Goal: Communication & Community: Answer question/provide support

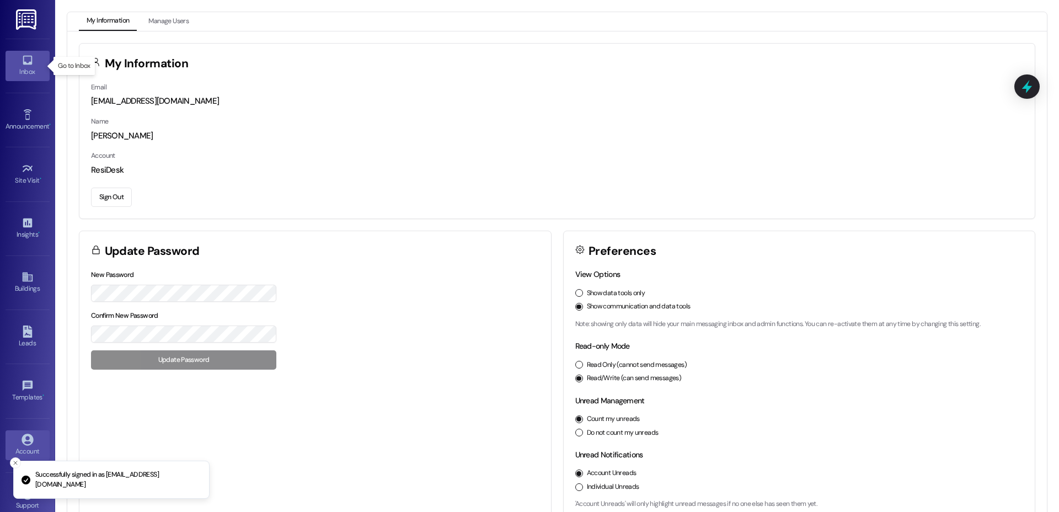
click at [29, 58] on icon at bounding box center [27, 60] width 9 height 9
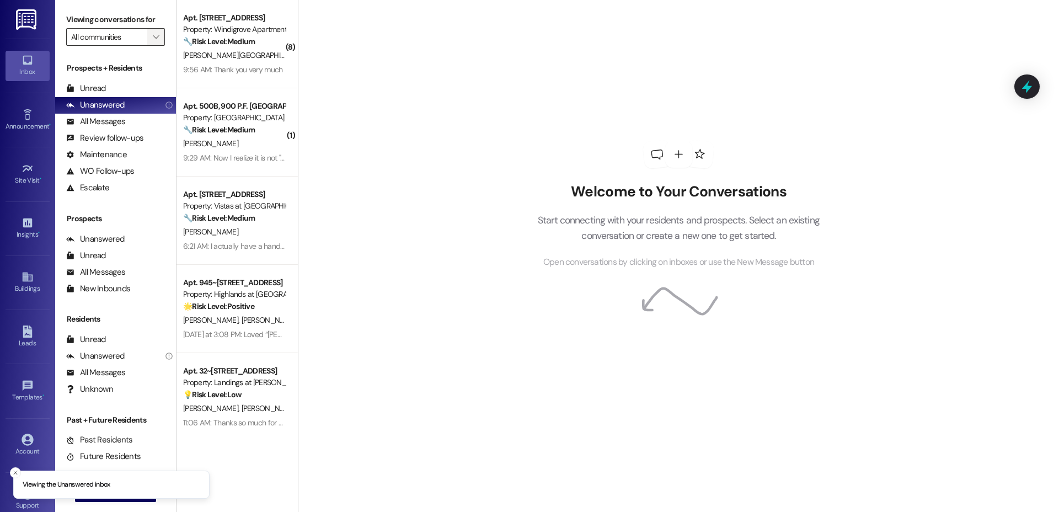
click at [153, 37] on icon "" at bounding box center [156, 37] width 6 height 9
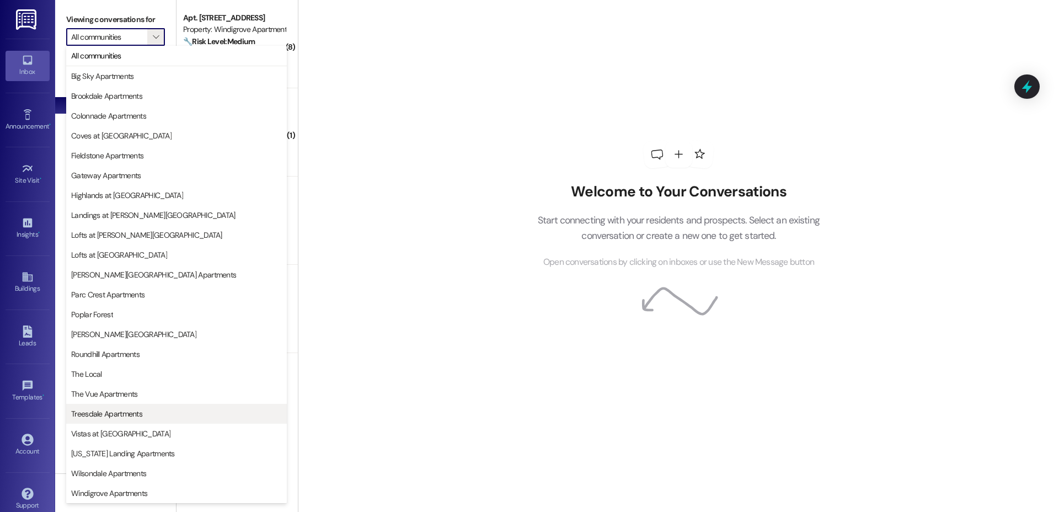
click at [164, 409] on span "Treesdale Apartments" at bounding box center [176, 413] width 211 height 11
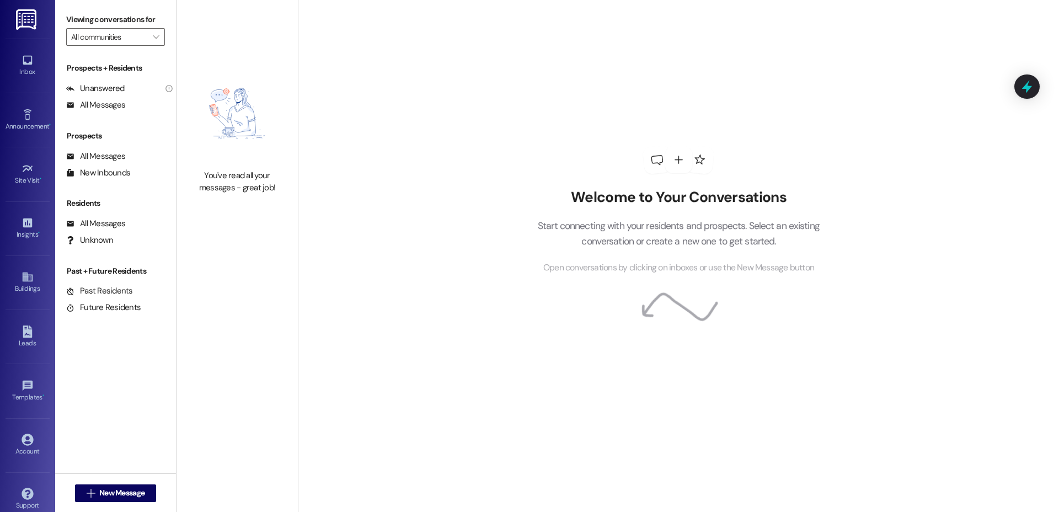
type input "Treesdale Apartments"
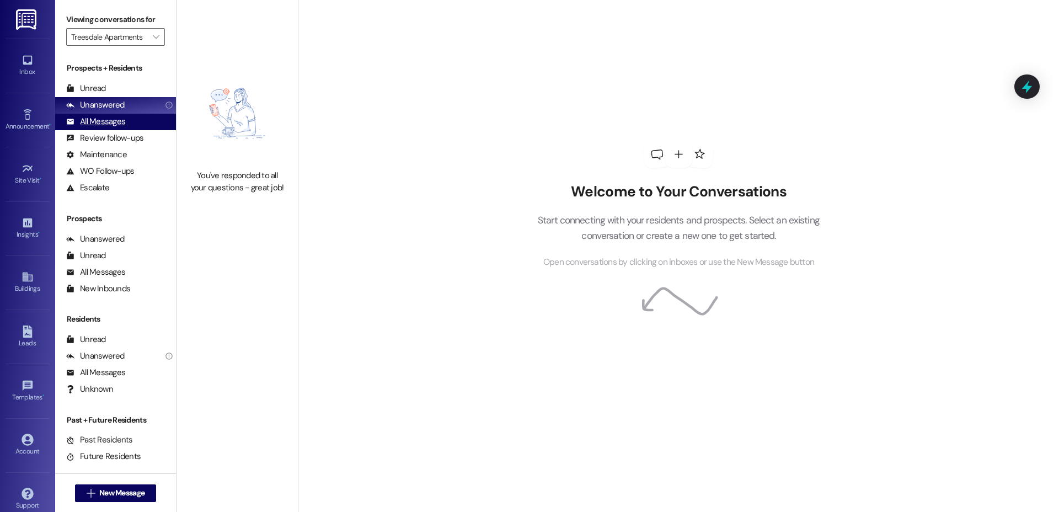
click at [110, 118] on div "All Messages" at bounding box center [95, 122] width 59 height 12
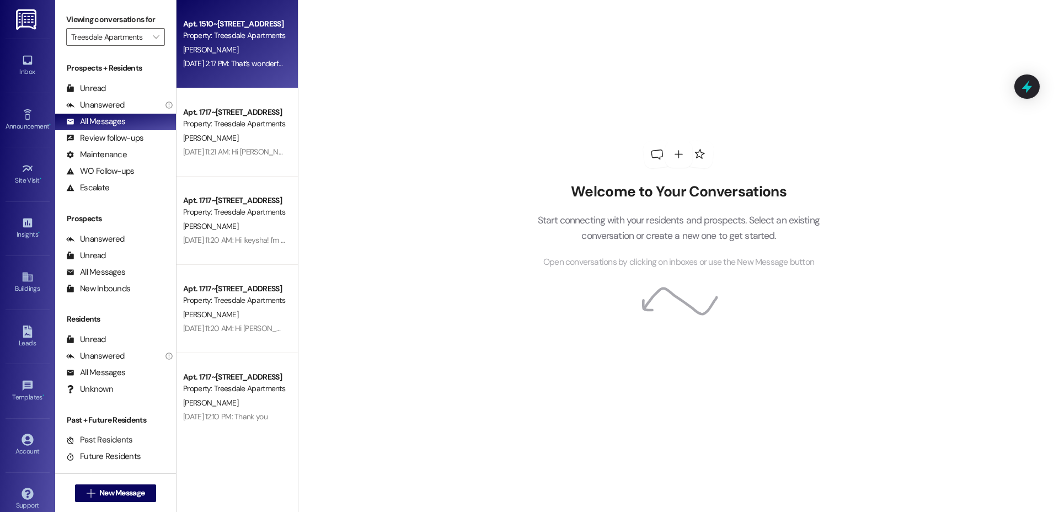
click at [201, 68] on div "[DATE] 2:17 PM: That’s wonderful to hear! We’re so glad that you’re satisfied w…" at bounding box center [539, 63] width 712 height 10
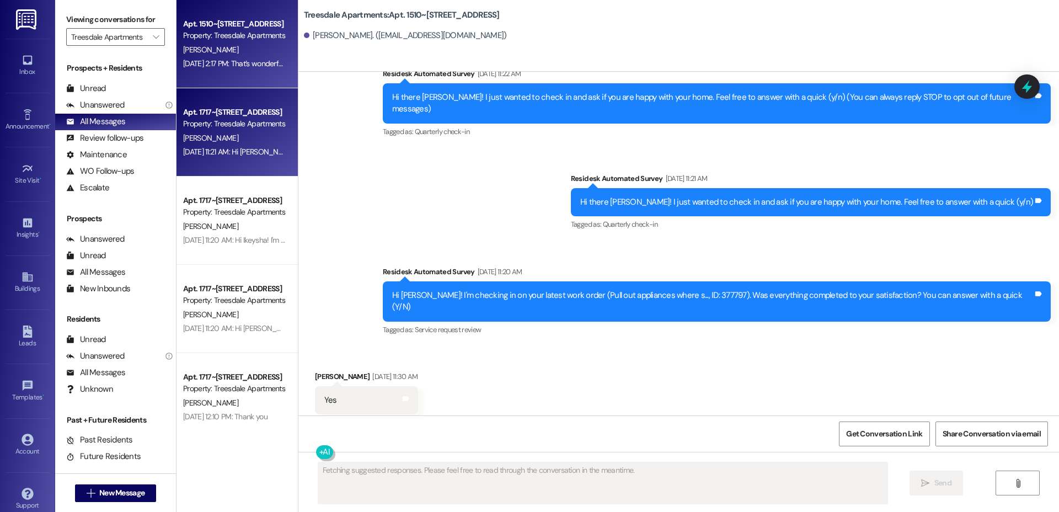
click at [219, 129] on div "Property: Treesdale Apartments" at bounding box center [234, 124] width 102 height 12
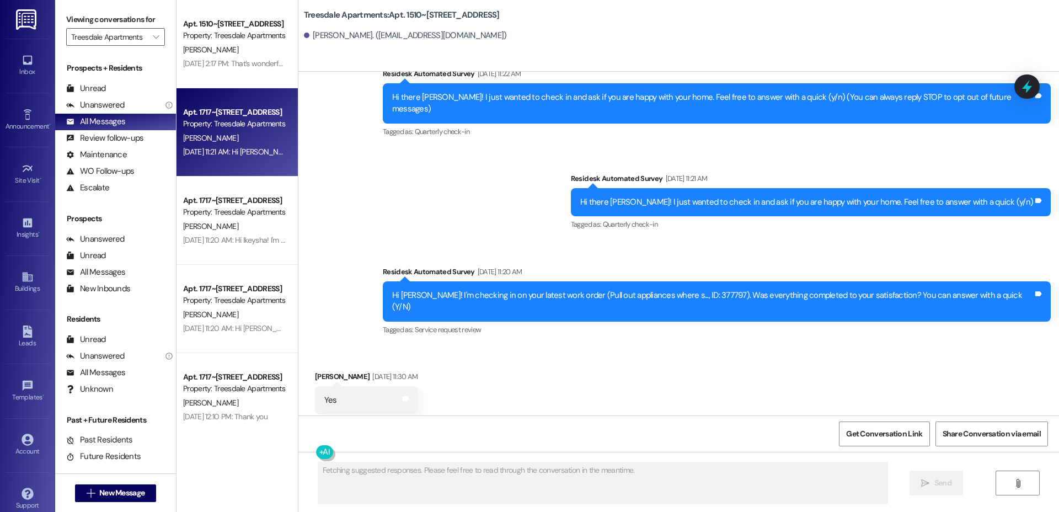
scroll to position [9, 0]
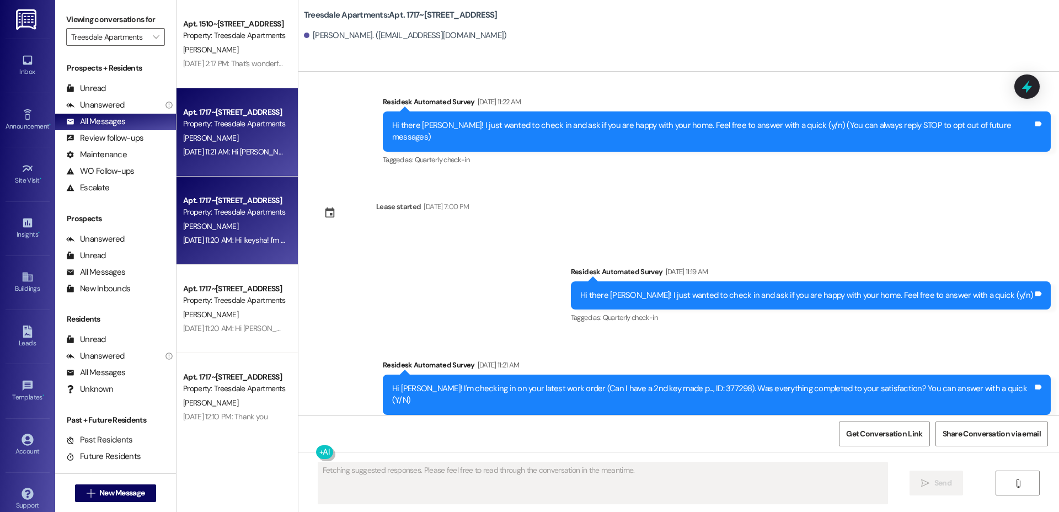
click at [212, 202] on div "Apt. 1717~[STREET_ADDRESS]" at bounding box center [234, 201] width 102 height 12
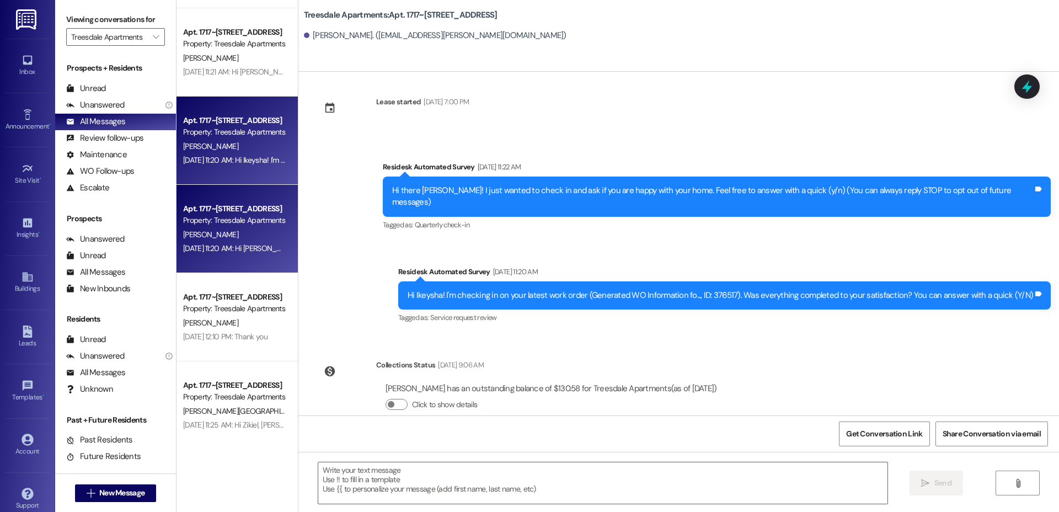
scroll to position [92, 0]
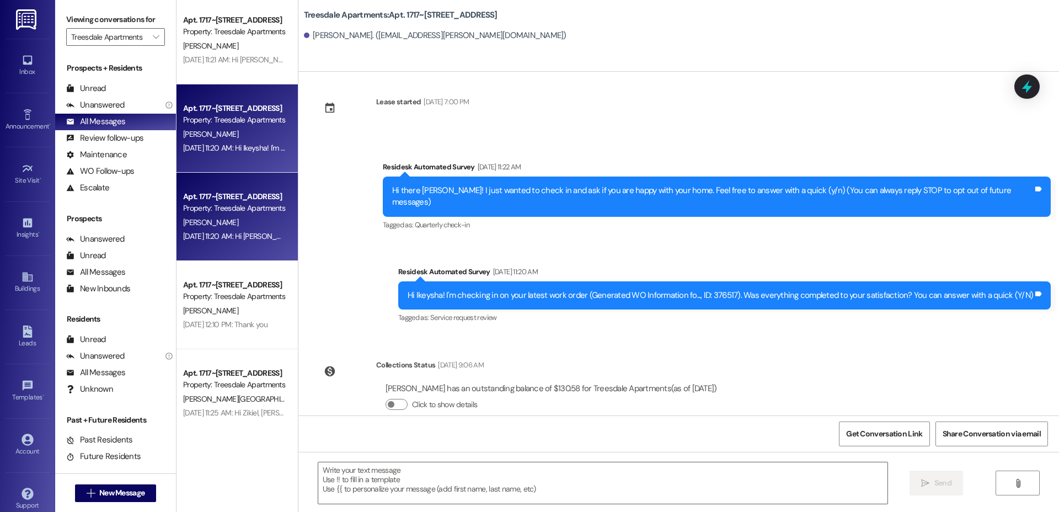
click at [199, 217] on span "[PERSON_NAME]" at bounding box center [210, 222] width 55 height 10
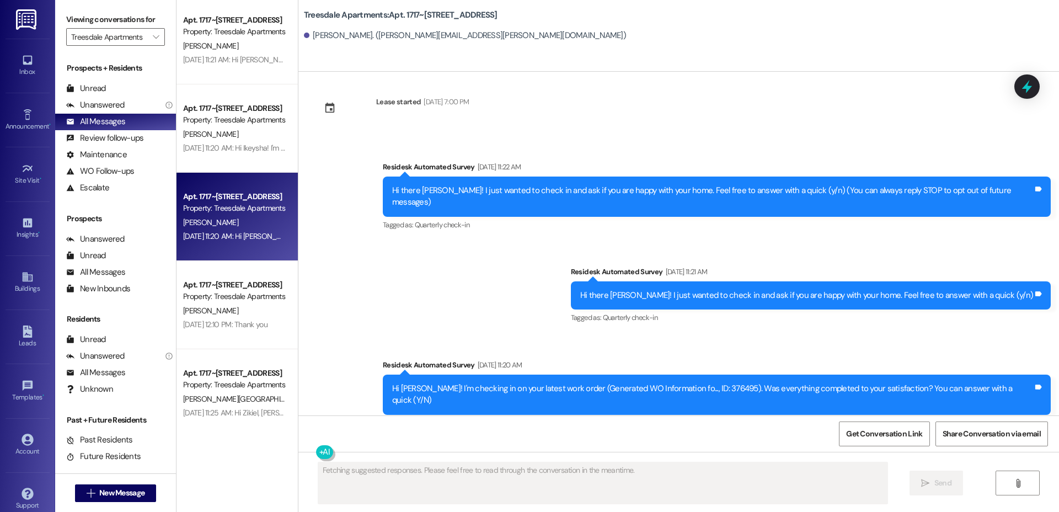
scroll to position [94, 0]
click at [205, 300] on div "Apt. 1510~14, [STREET_ADDRESS] Property: Treesdale Apartments [PERSON_NAME] [DA…" at bounding box center [236, 216] width 121 height 433
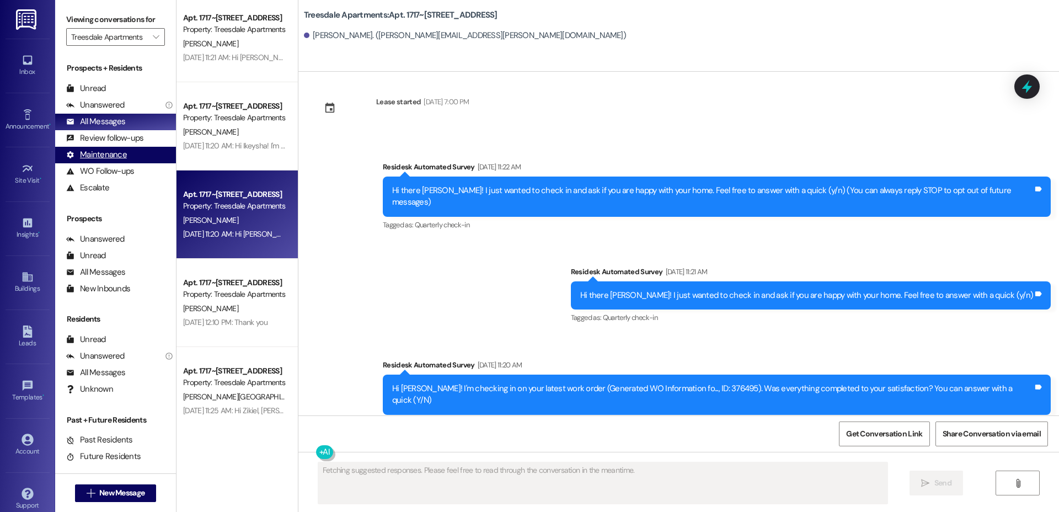
click at [117, 156] on div "Maintenance" at bounding box center [96, 155] width 61 height 12
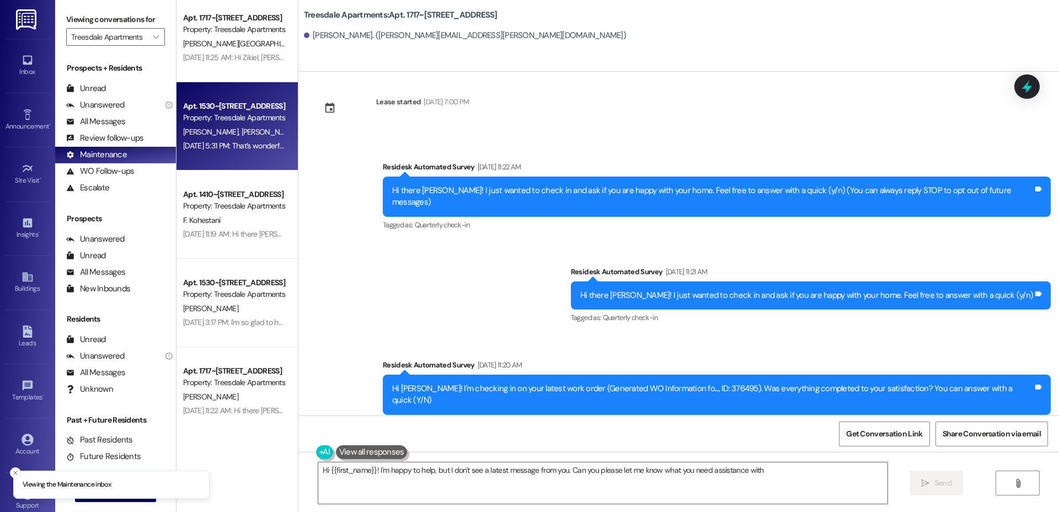
type textarea "Hi {{first_name}}! I'm happy to help, but I don't see a latest message from you…"
click at [205, 104] on div "Apt. 1530~[STREET_ADDRESS]" at bounding box center [234, 106] width 102 height 12
type textarea "Fetching suggested responses. Please feel free to read through the conversation…"
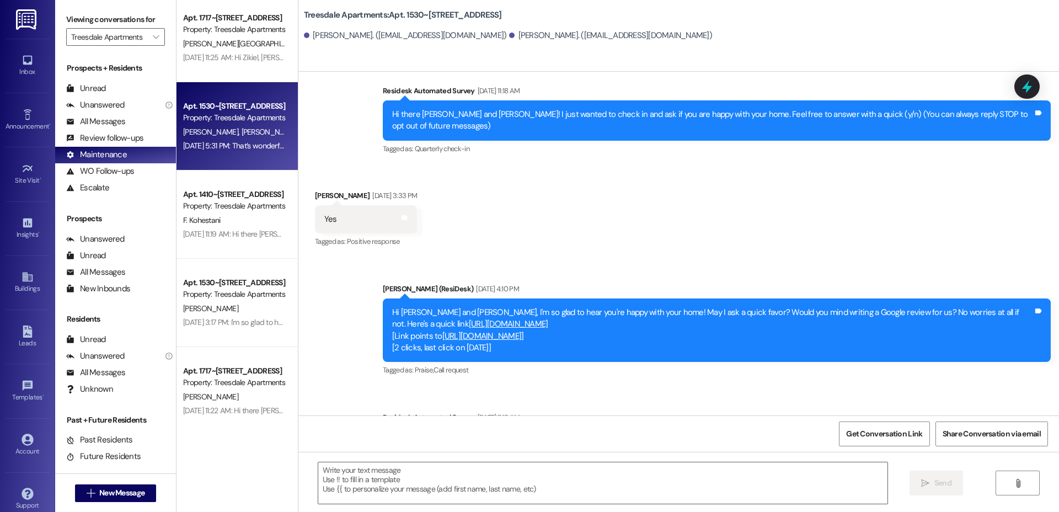
scroll to position [0, 0]
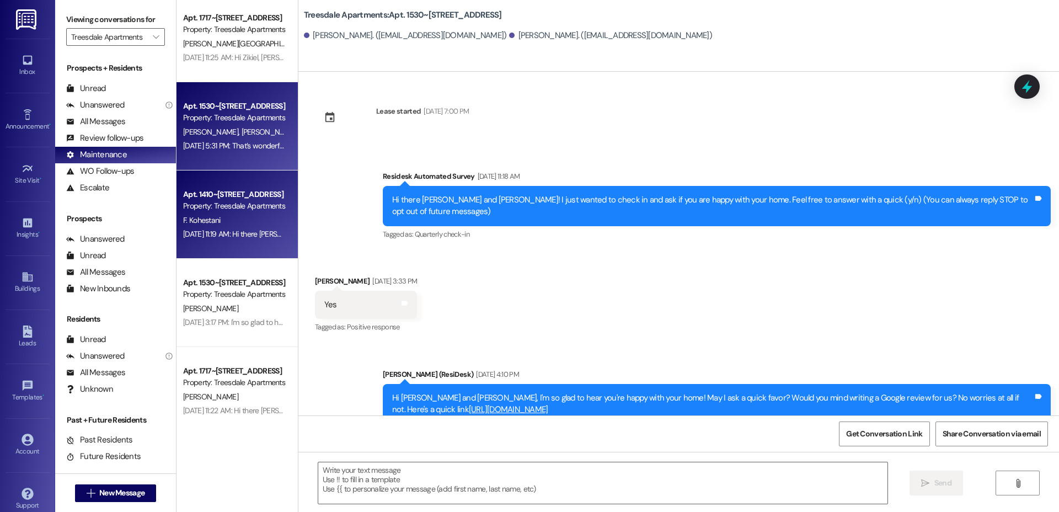
click at [223, 211] on div "Property: Treesdale Apartments" at bounding box center [234, 206] width 102 height 12
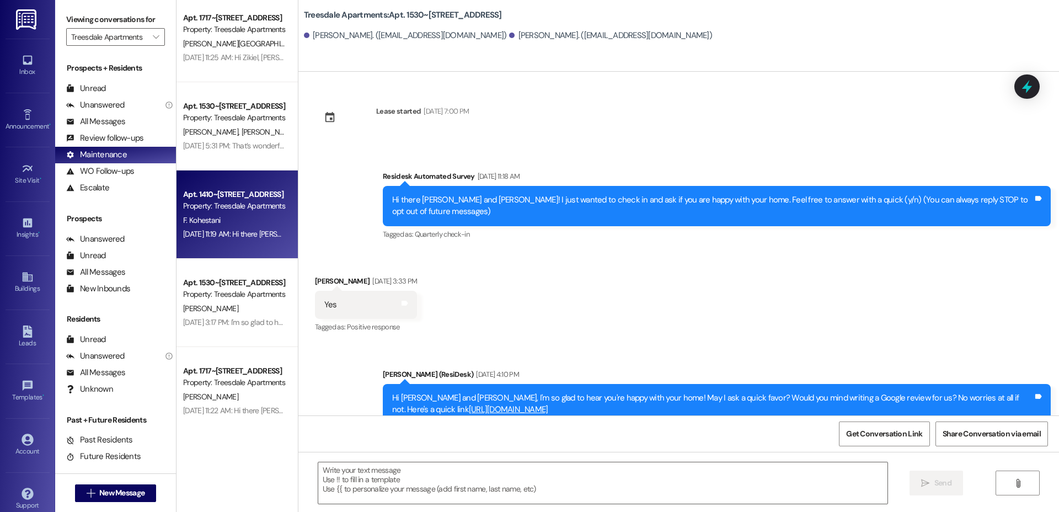
type textarea "Fetching suggested responses. Please feel free to read through the conversation…"
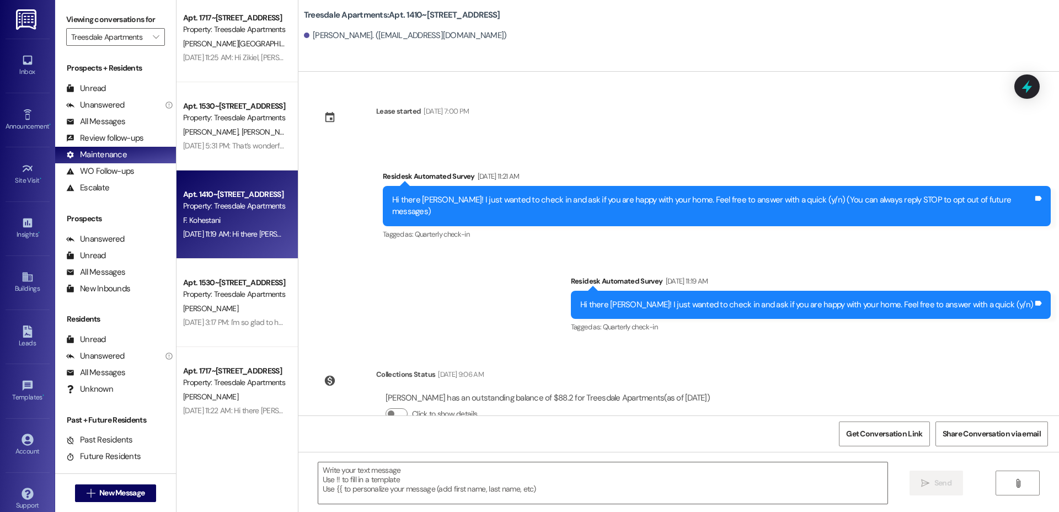
scroll to position [18, 0]
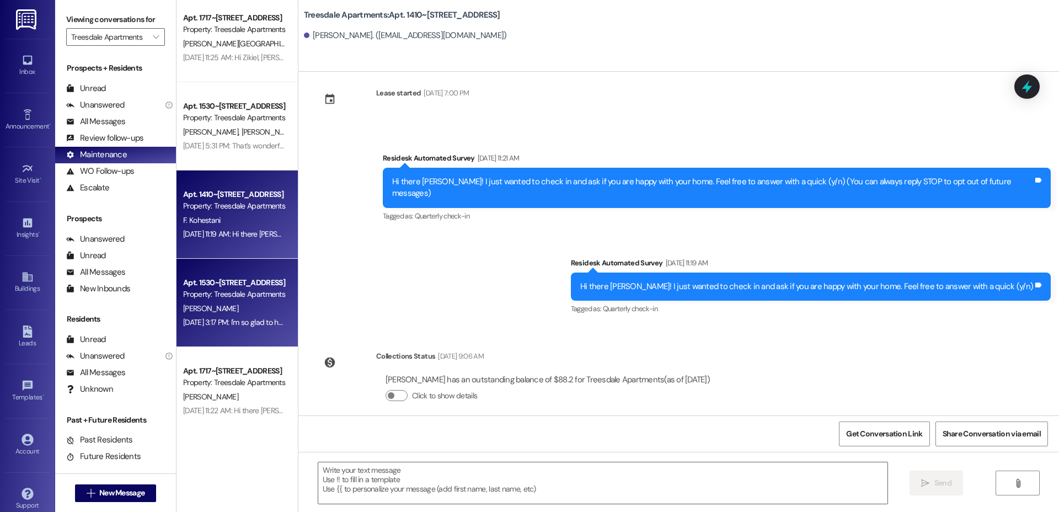
click at [214, 332] on div "Apt. 1530~28, [STREET_ADDRESS] Property: Treesdale Apartments [PERSON_NAME] [DA…" at bounding box center [236, 303] width 121 height 88
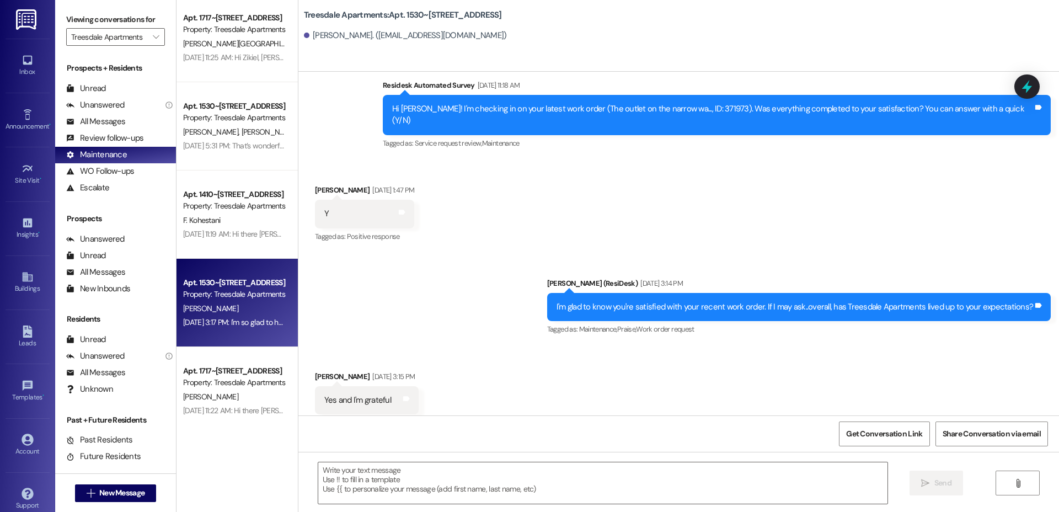
scroll to position [523, 0]
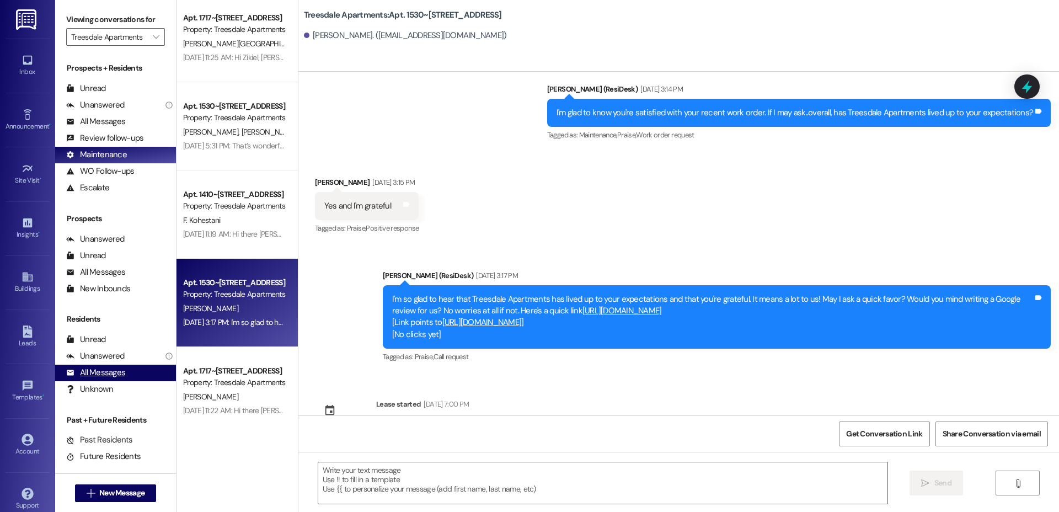
drag, startPoint x: 150, startPoint y: 363, endPoint x: 160, endPoint y: 370, distance: 11.6
click at [151, 364] on div "Residents Unread Unable to load unread count. Refresh and try again. Unread: An…" at bounding box center [115, 355] width 121 height 84
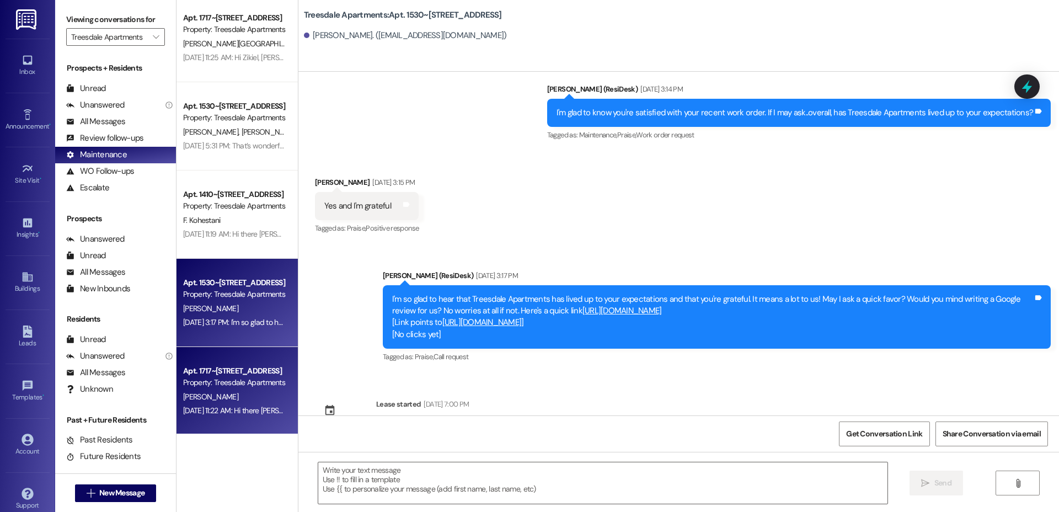
click at [259, 373] on div "Apt. 1717~[STREET_ADDRESS]" at bounding box center [234, 371] width 102 height 12
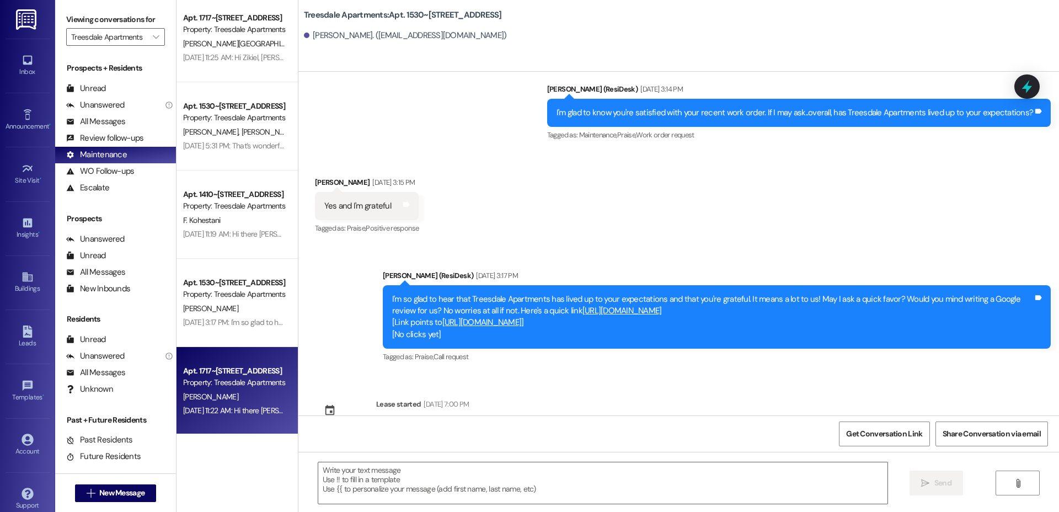
type textarea "Fetching suggested responses. Please feel free to read through the conversation…"
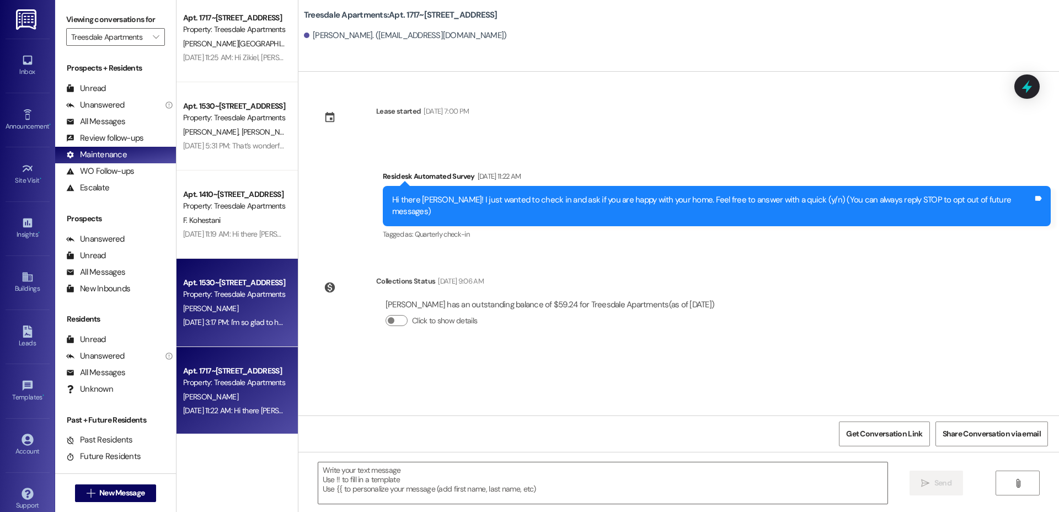
click at [196, 317] on div "[DATE] 3:17 PM: I'm so glad to hear that Treesdale Apartments has lived up to y…" at bounding box center [621, 322] width 877 height 10
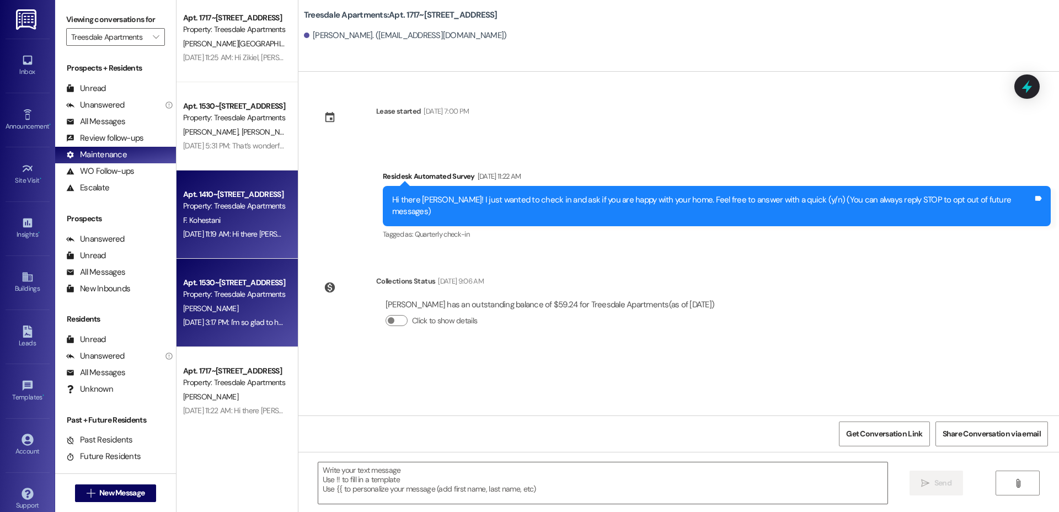
type textarea "Fetching suggested responses. Please feel free to read through the conversation…"
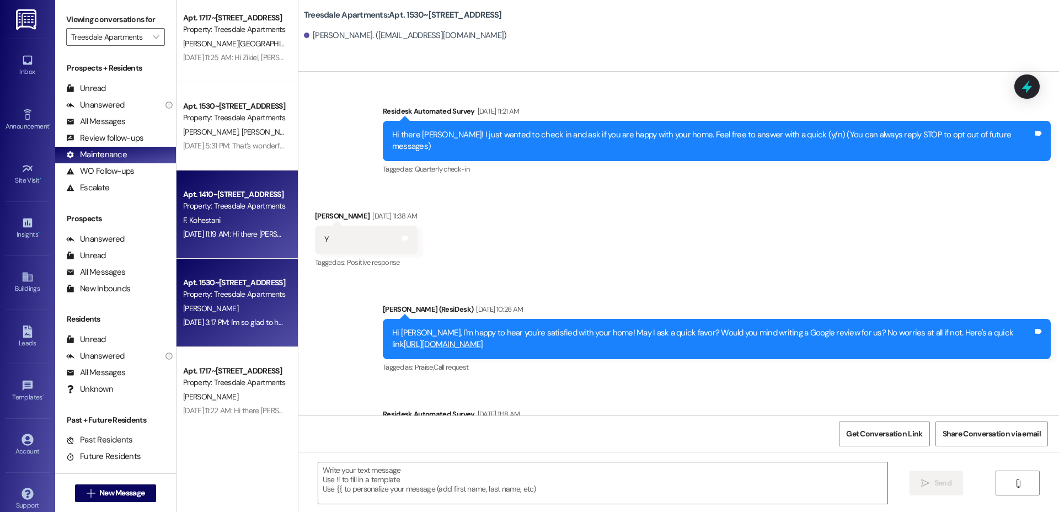
click at [222, 196] on div "Apt. 1410~[STREET_ADDRESS]" at bounding box center [234, 195] width 102 height 12
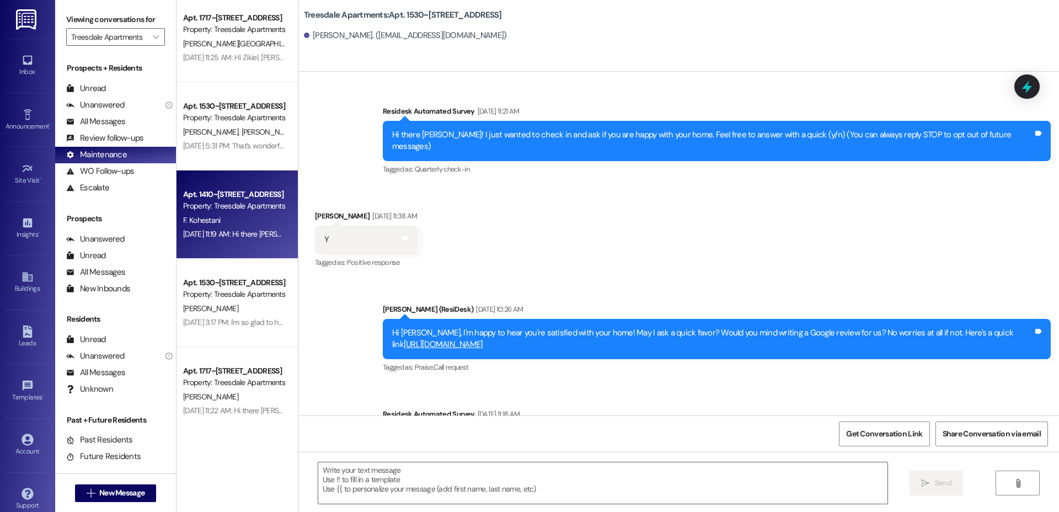
type textarea "Fetching suggested responses. Please feel free to read through the conversation…"
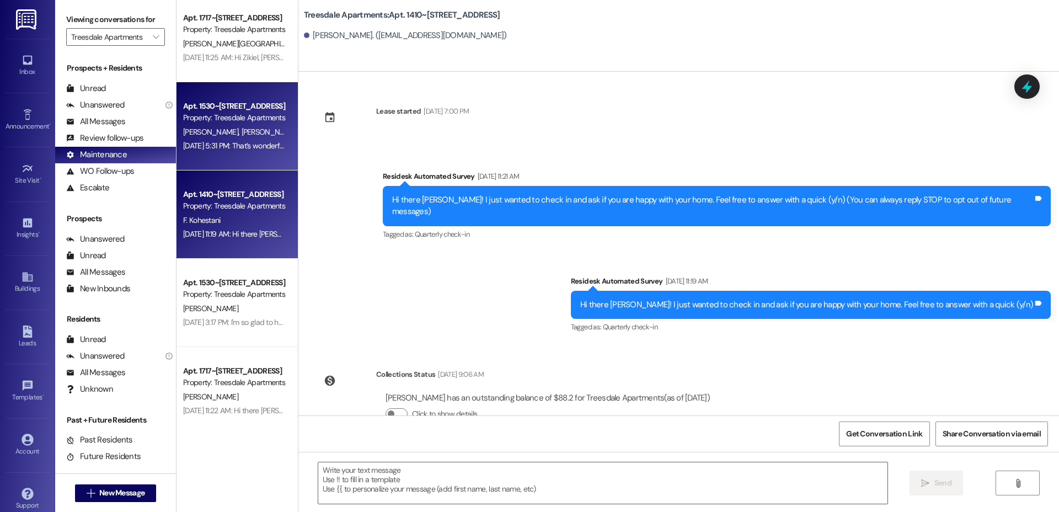
click at [183, 109] on div "Apt. 1530~[STREET_ADDRESS]" at bounding box center [234, 106] width 102 height 12
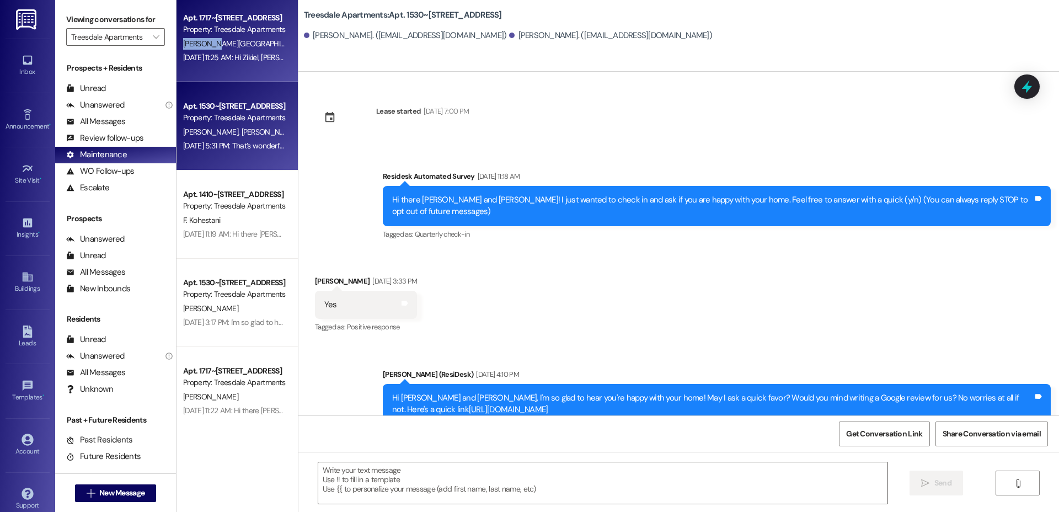
click at [203, 38] on div "Z. [PERSON_NAME] Senyamurunga Z. [PERSON_NAME] Nyarukundo" at bounding box center [234, 44] width 104 height 14
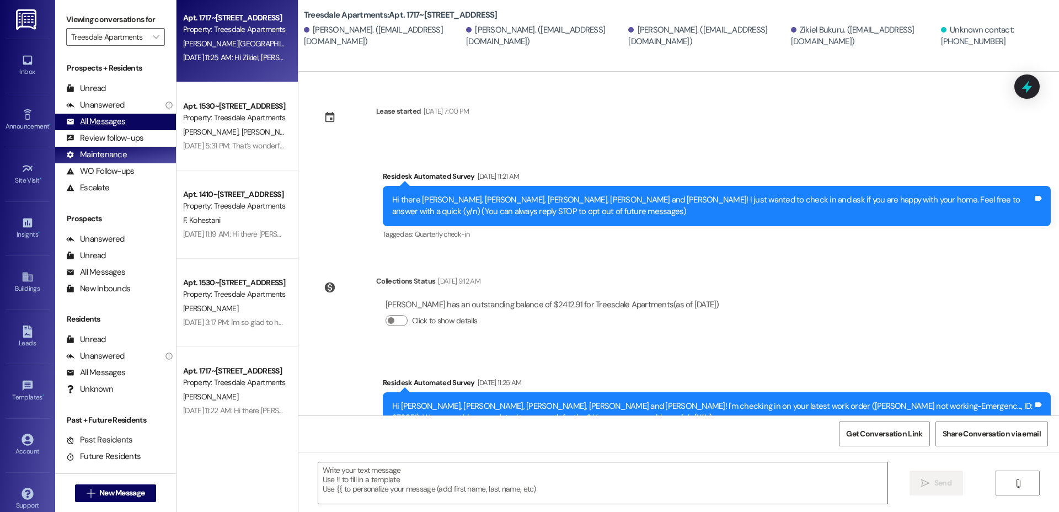
click at [101, 116] on div "All Messages" at bounding box center [95, 122] width 59 height 12
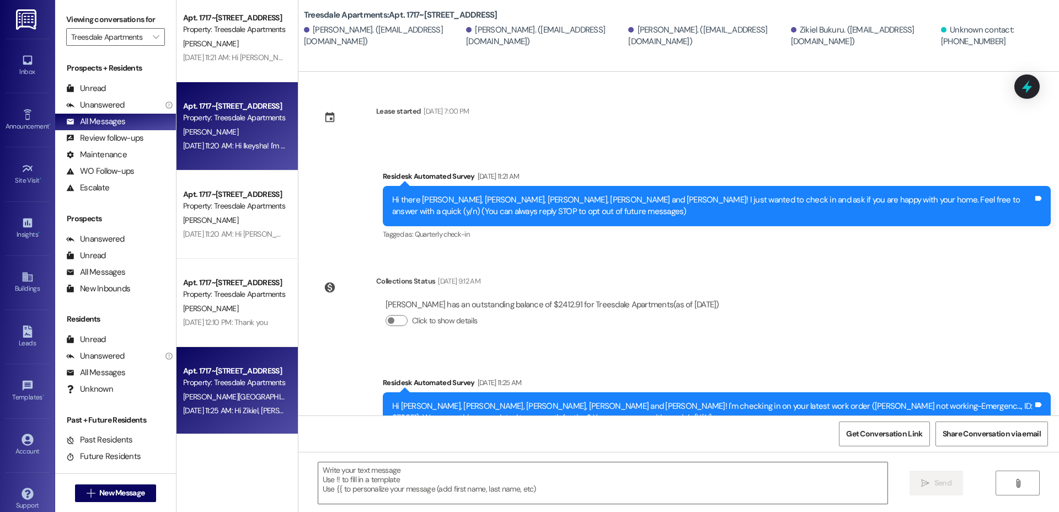
click at [255, 143] on div "[DATE] 11:20 AM: Hi Ikeysha! I'm checking in on your latest work order (Generat…" at bounding box center [494, 146] width 622 height 10
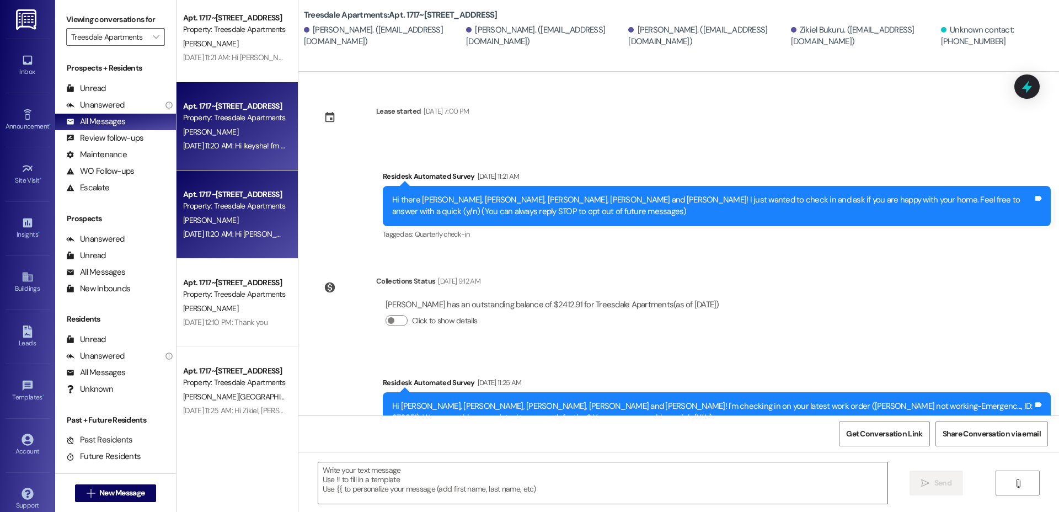
type textarea "Fetching suggested responses. Please feel free to read through the conversation…"
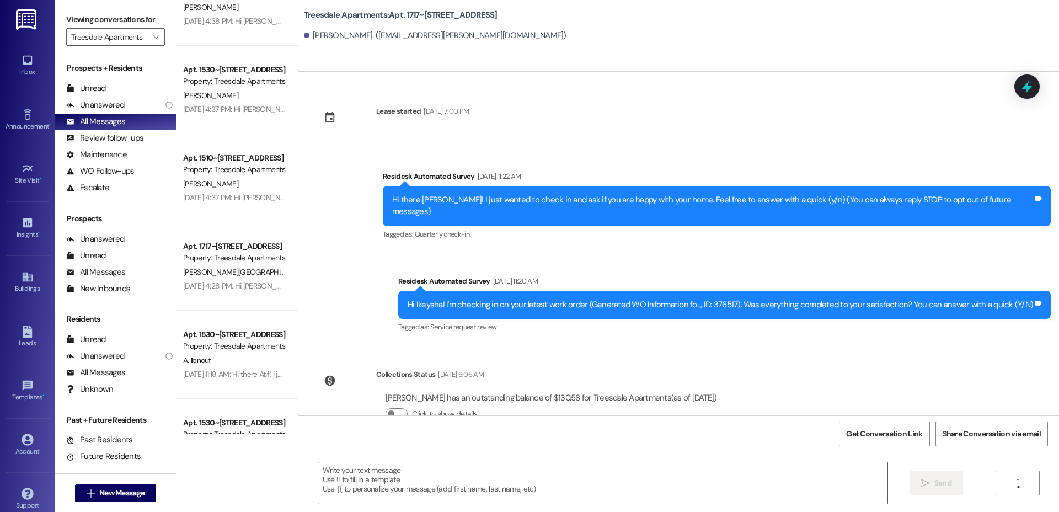
scroll to position [1861, 0]
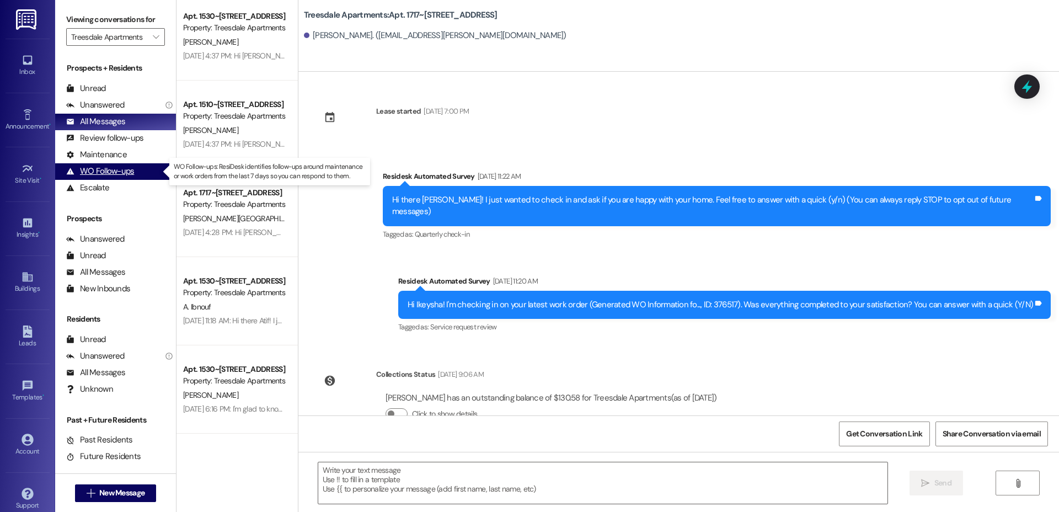
click at [105, 167] on div "WO Follow-ups" at bounding box center [100, 171] width 68 height 12
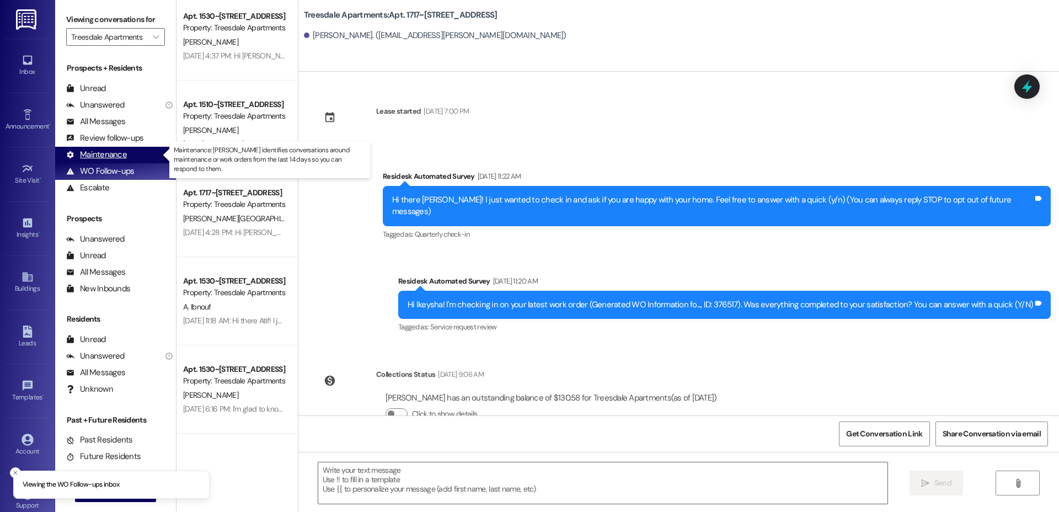
click at [101, 152] on div "Maintenance" at bounding box center [96, 155] width 61 height 12
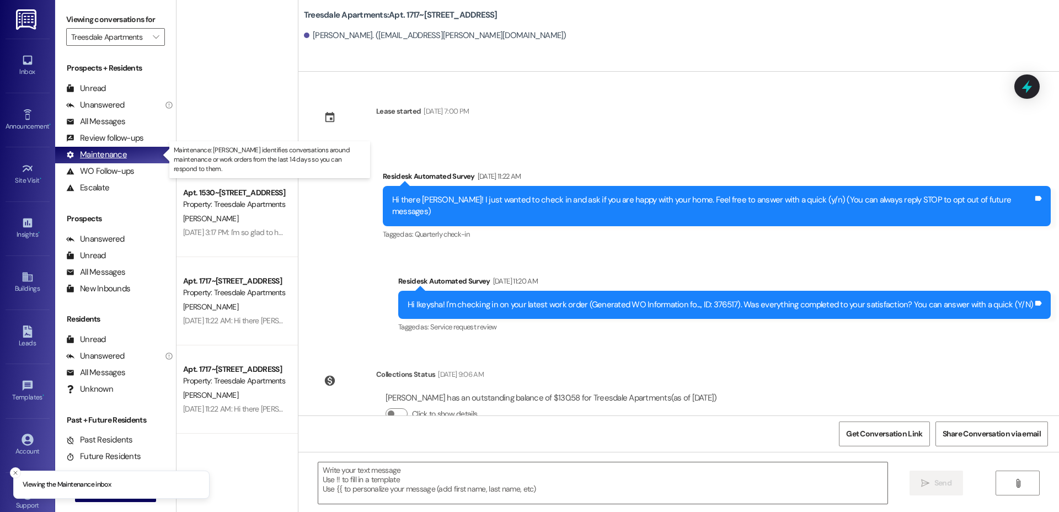
scroll to position [184, 0]
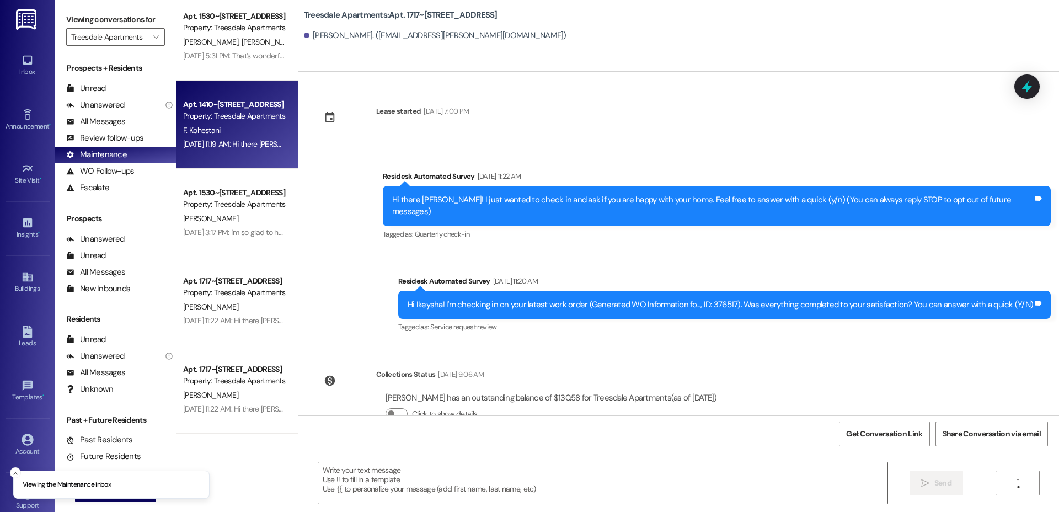
click at [201, 139] on div "[DATE] 11:19 AM: Hi there [PERSON_NAME]! I just wanted to check in and ask if y…" at bounding box center [415, 144] width 465 height 10
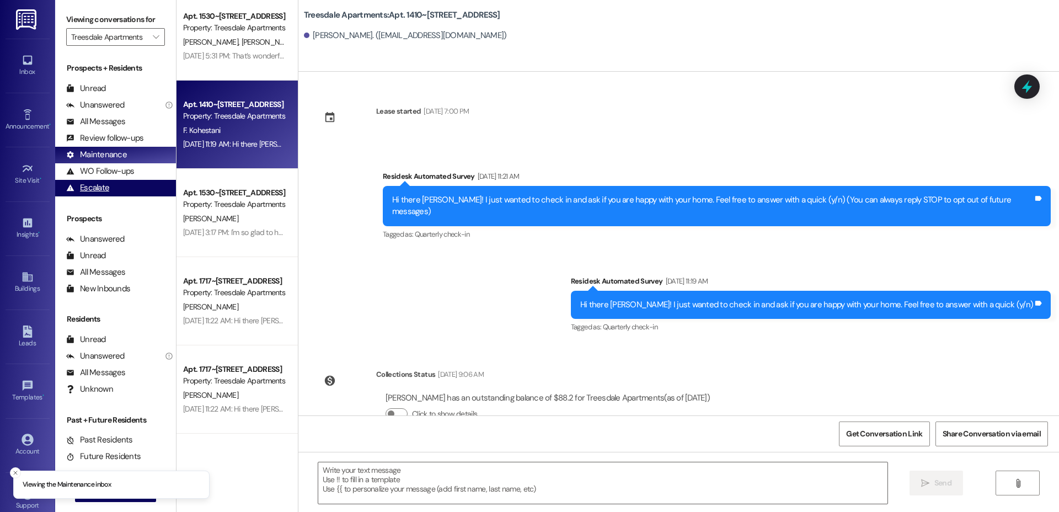
click at [73, 188] on icon at bounding box center [70, 188] width 8 height 8
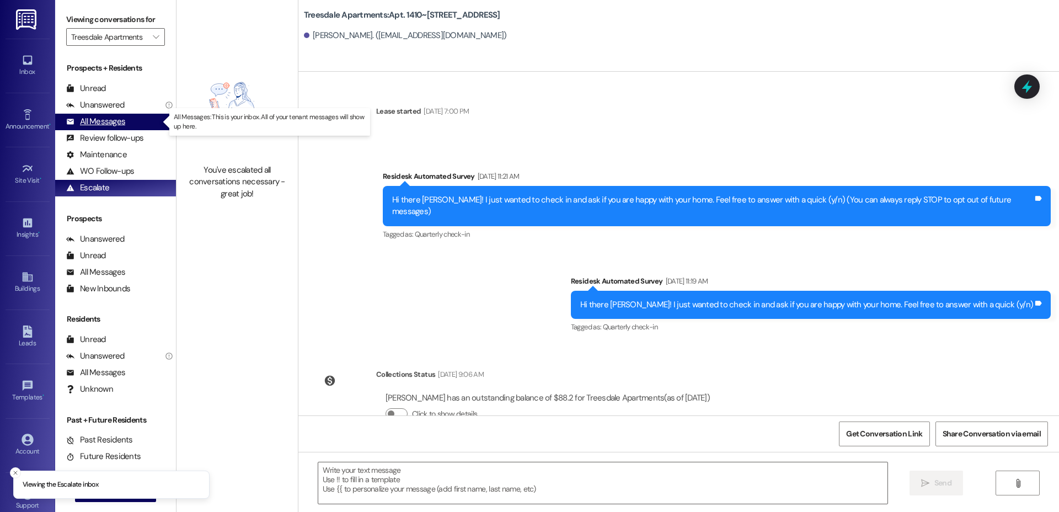
click at [104, 120] on div "All Messages" at bounding box center [95, 122] width 59 height 12
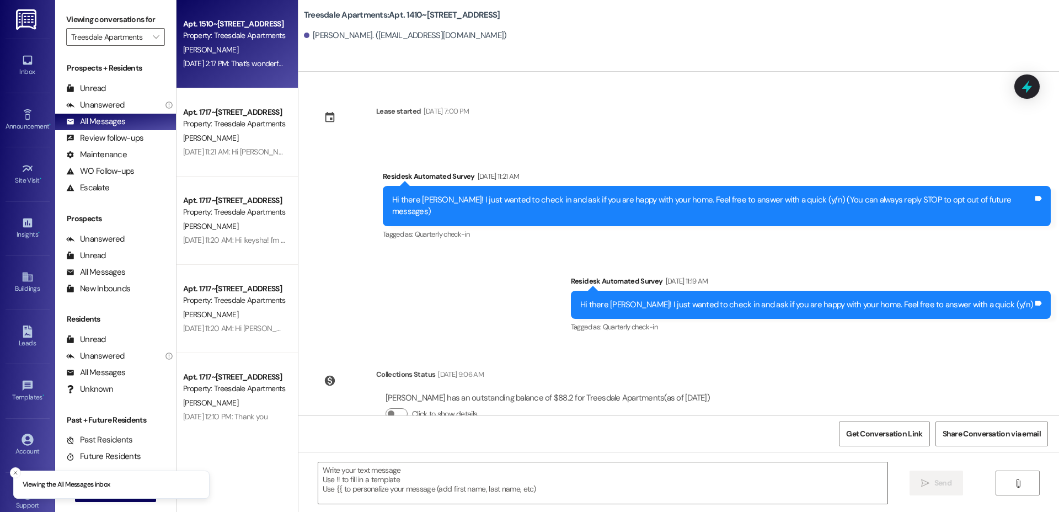
click at [244, 41] on div "Property: Treesdale Apartments" at bounding box center [234, 36] width 102 height 12
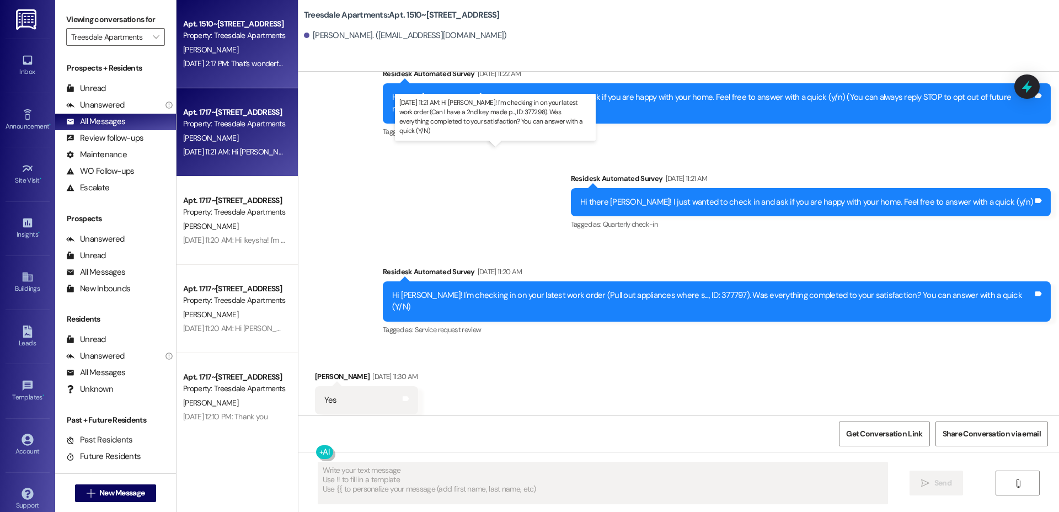
click at [219, 154] on div "[DATE] 11:21 AM: Hi [PERSON_NAME]! I'm checking in on your latest work order (C…" at bounding box center [508, 152] width 650 height 10
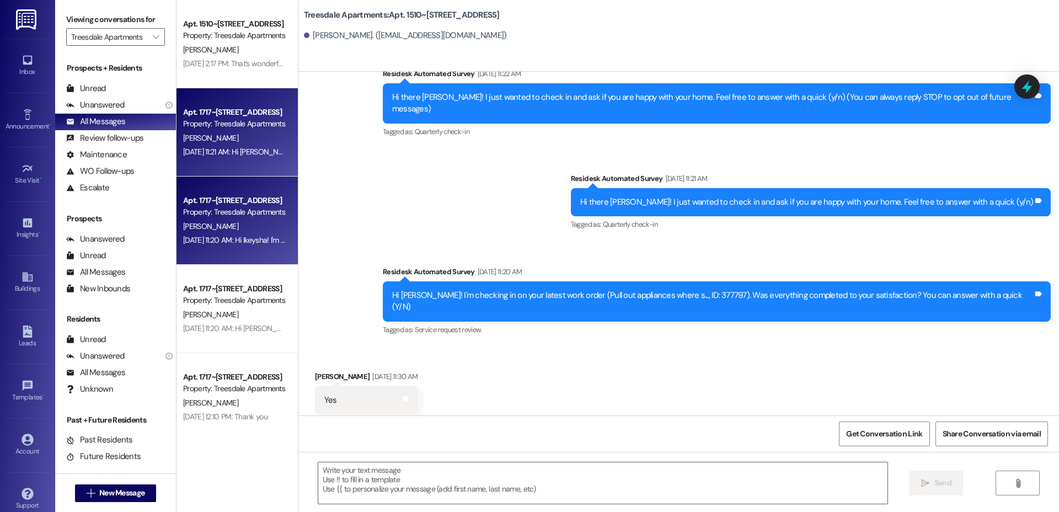
type textarea "Fetching suggested responses. Please feel free to read through the conversation…"
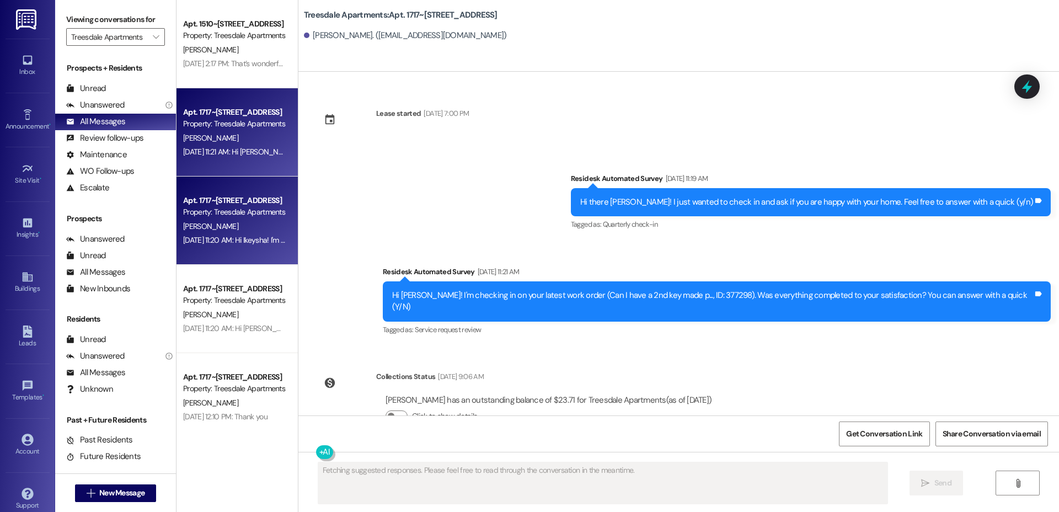
scroll to position [9, 0]
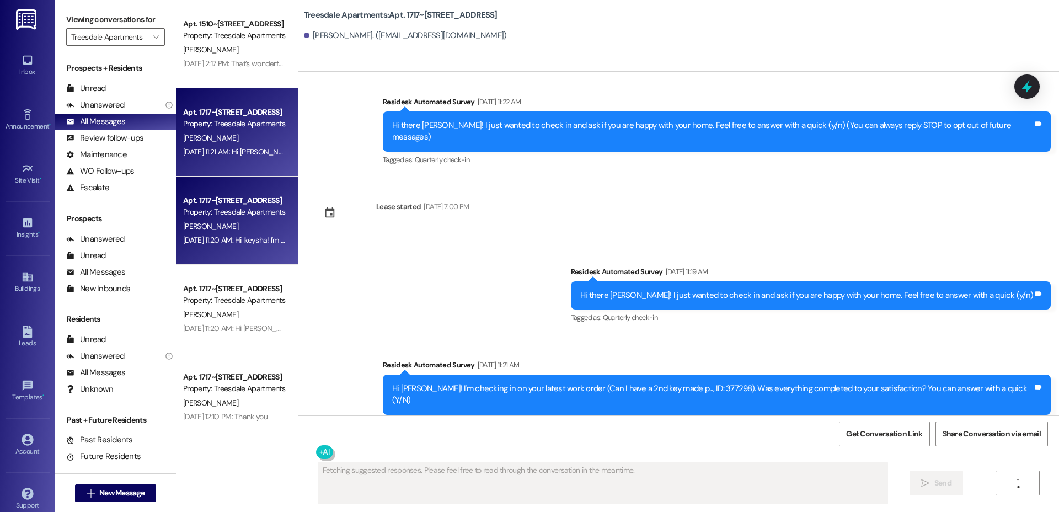
click at [230, 195] on div "Apt. 1717~[STREET_ADDRESS]" at bounding box center [234, 201] width 102 height 12
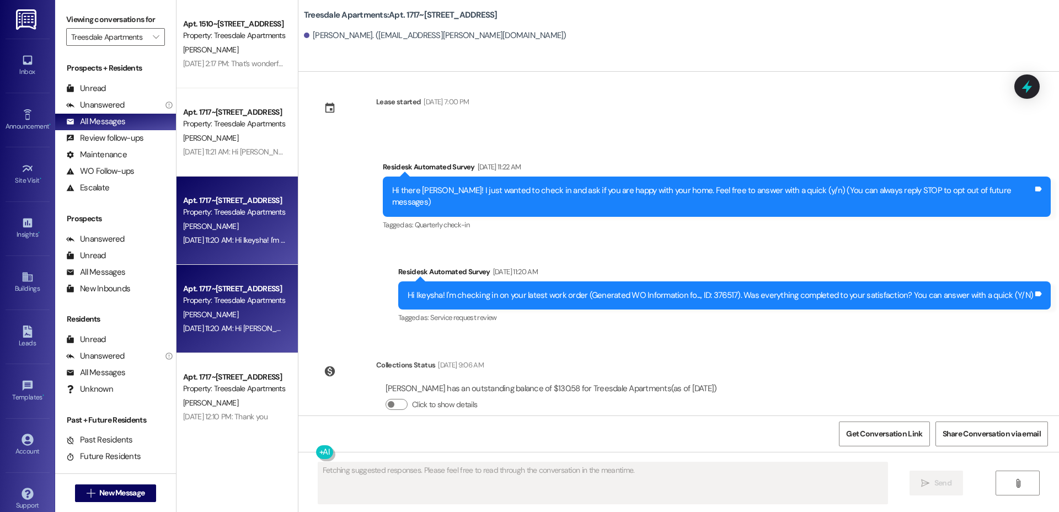
click at [233, 279] on div "Apt. 1717~35, [STREET_ADDRESS] Property: Treesdale Apartments [PERSON_NAME] [DA…" at bounding box center [236, 309] width 121 height 88
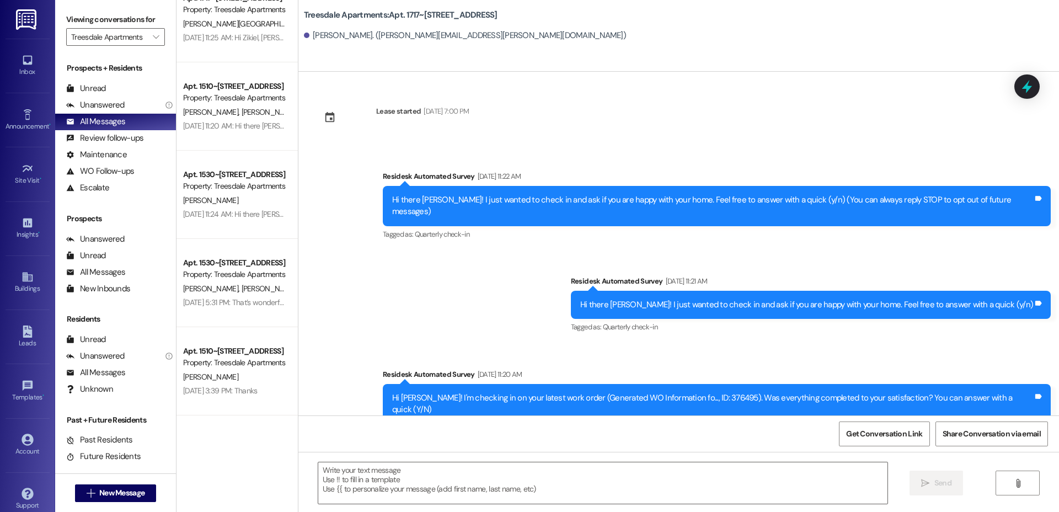
scroll to position [484, 0]
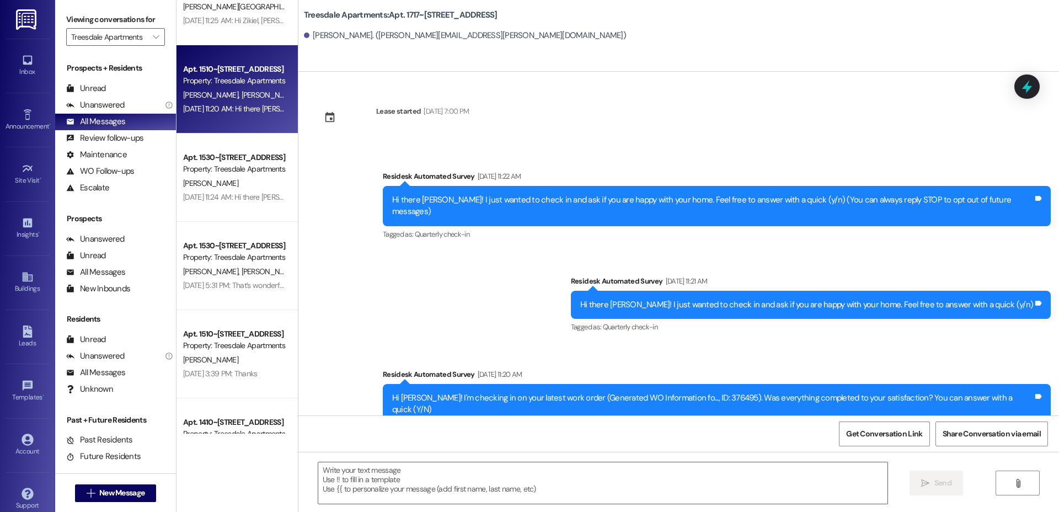
type textarea "Fetching suggested responses. Please feel free to read through the conversation…"
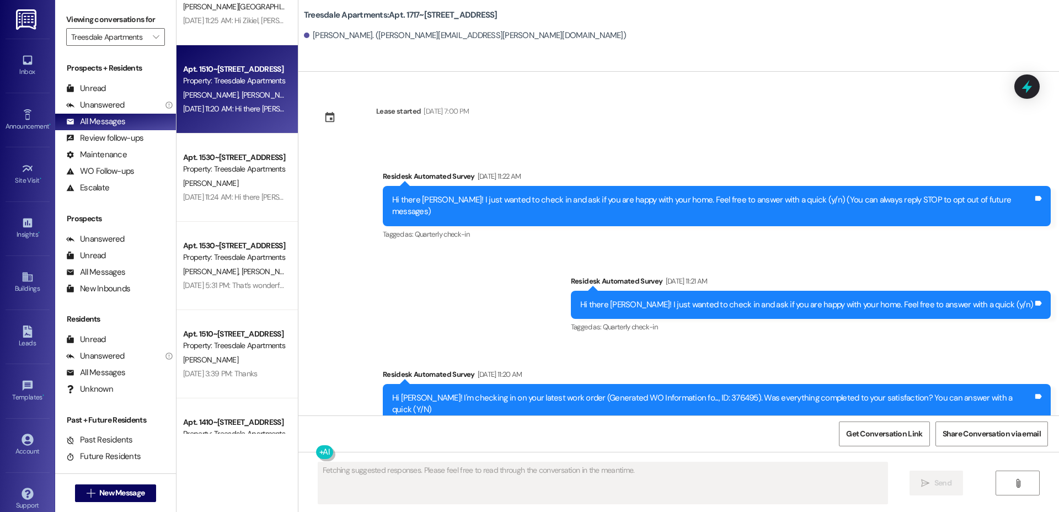
click at [224, 108] on div "[DATE] 11:20 AM: Hi there [PERSON_NAME] and [PERSON_NAME]! I just wanted to che…" at bounding box center [548, 109] width 730 height 10
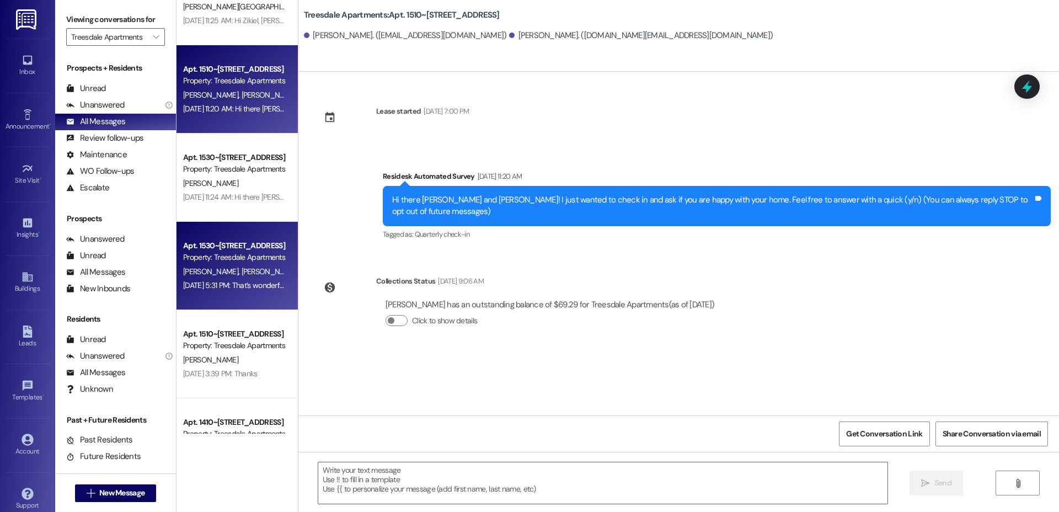
click at [216, 265] on div "[PERSON_NAME] [PERSON_NAME]" at bounding box center [234, 272] width 104 height 14
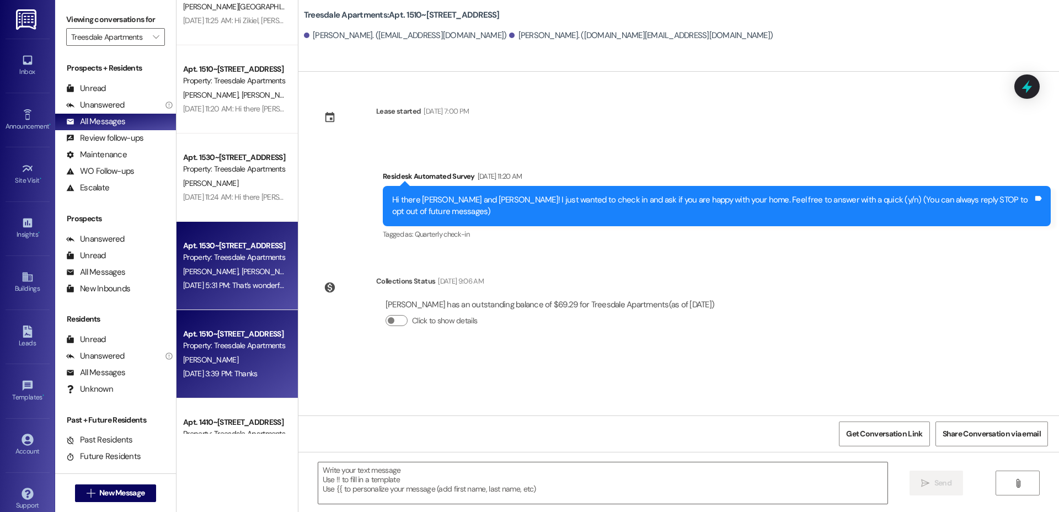
type textarea "Fetching suggested responses. Please feel free to read through the conversation…"
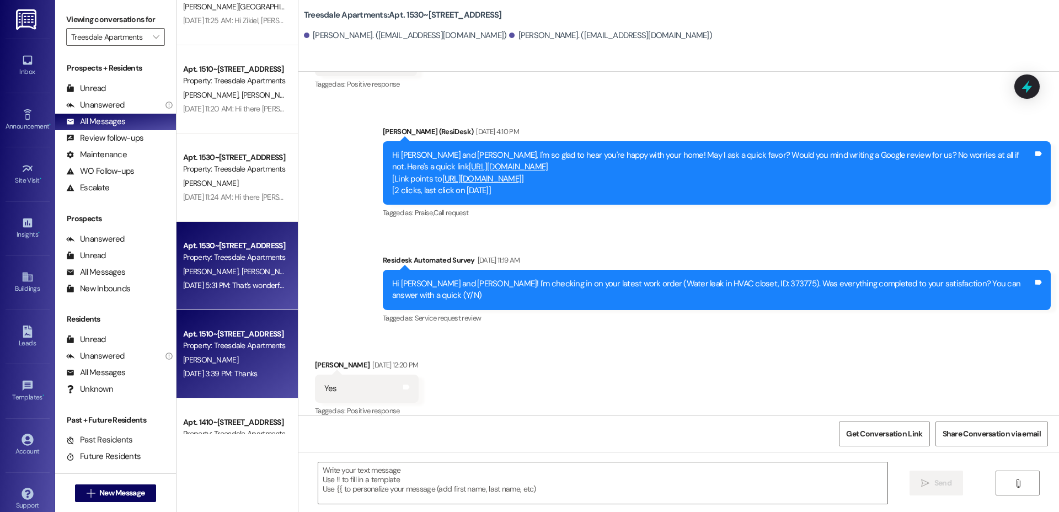
click at [208, 340] on div "Property: Treesdale Apartments" at bounding box center [234, 346] width 102 height 12
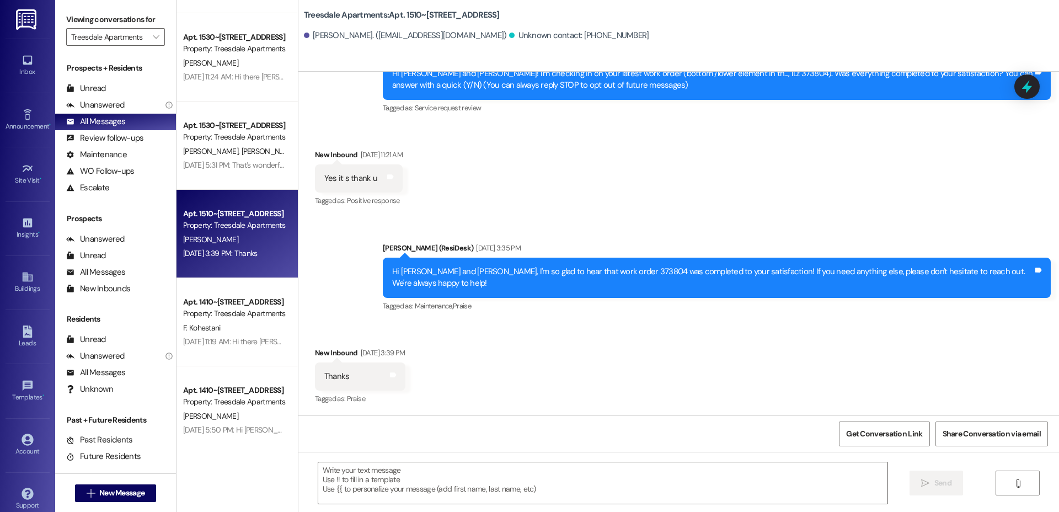
scroll to position [606, 0]
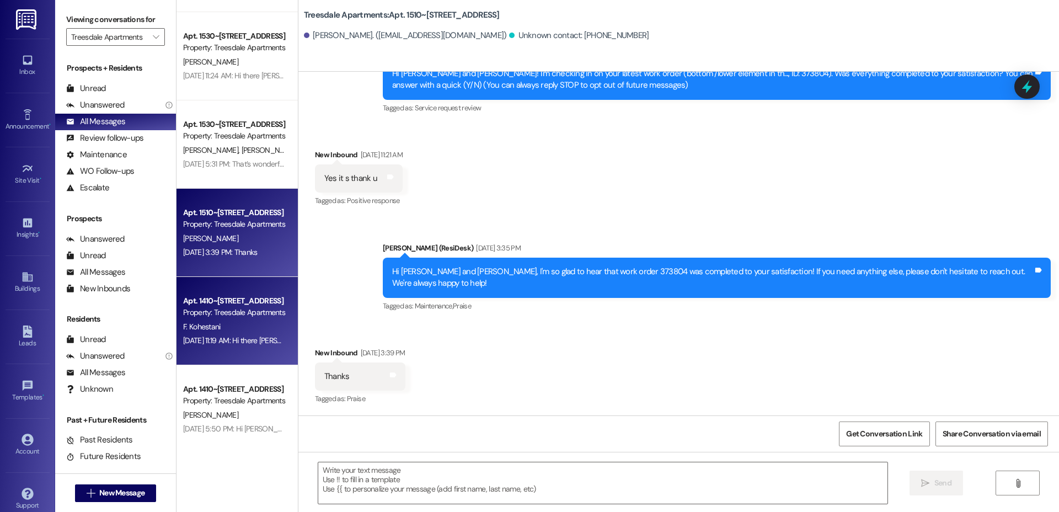
click at [211, 336] on div "[DATE] 11:19 AM: Hi there [PERSON_NAME]! I just wanted to check in and ask if y…" at bounding box center [415, 340] width 465 height 10
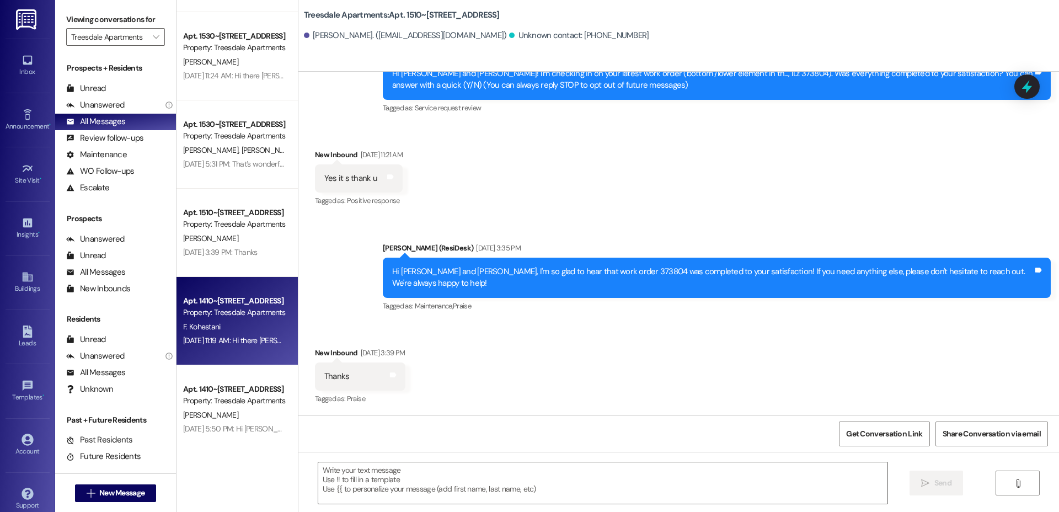
type textarea "Fetching suggested responses. Please feel free to read through the conversation…"
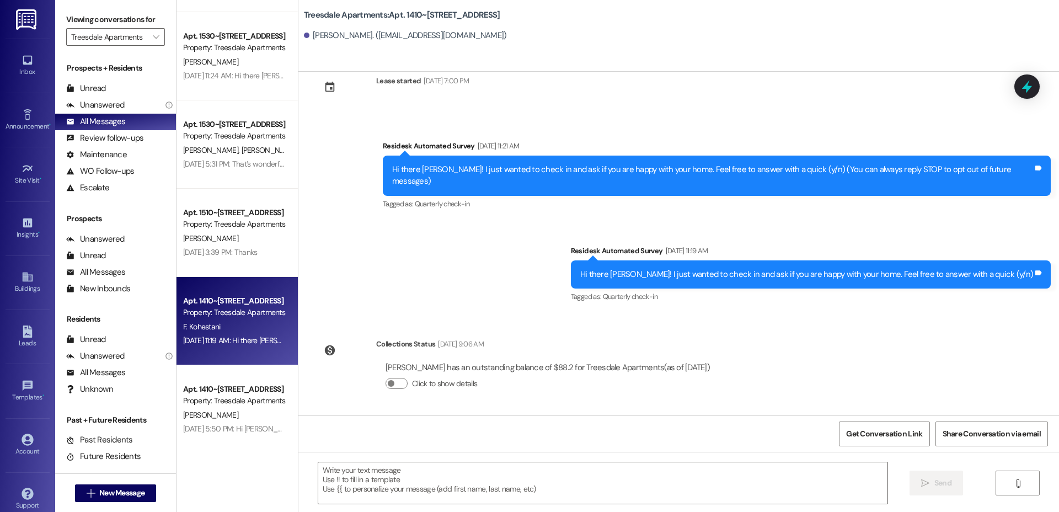
scroll to position [18, 0]
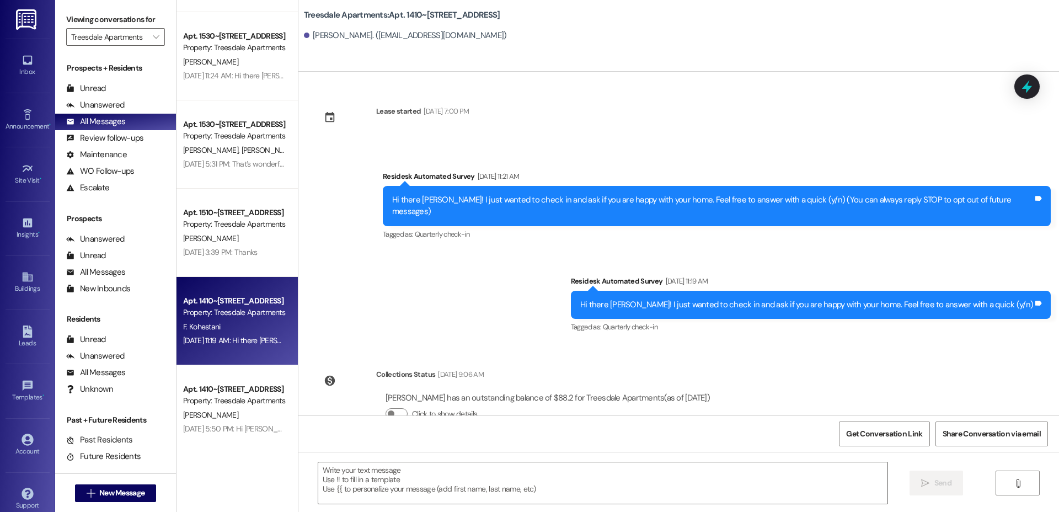
type textarea "Fetching suggested responses. Please feel free to read through the conversation…"
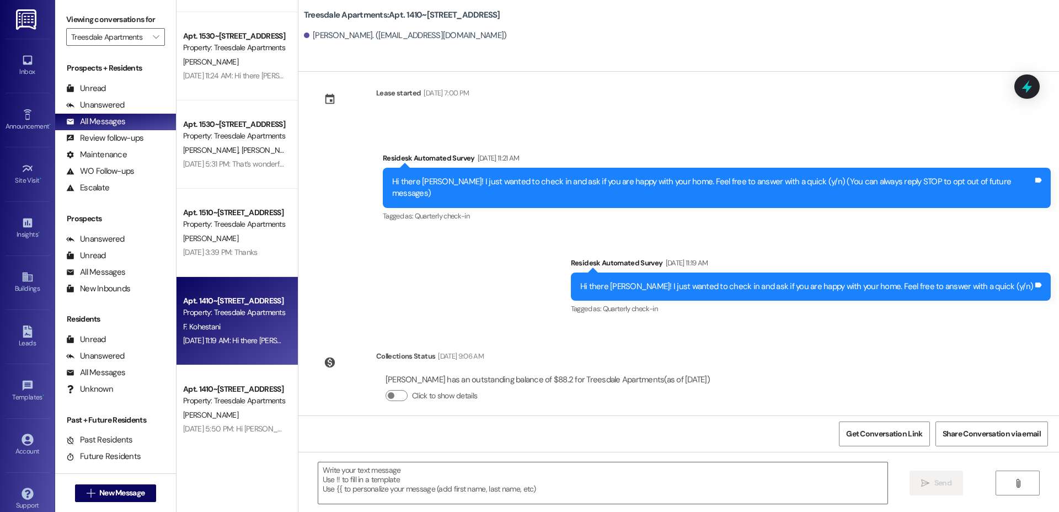
scroll to position [635, 0]
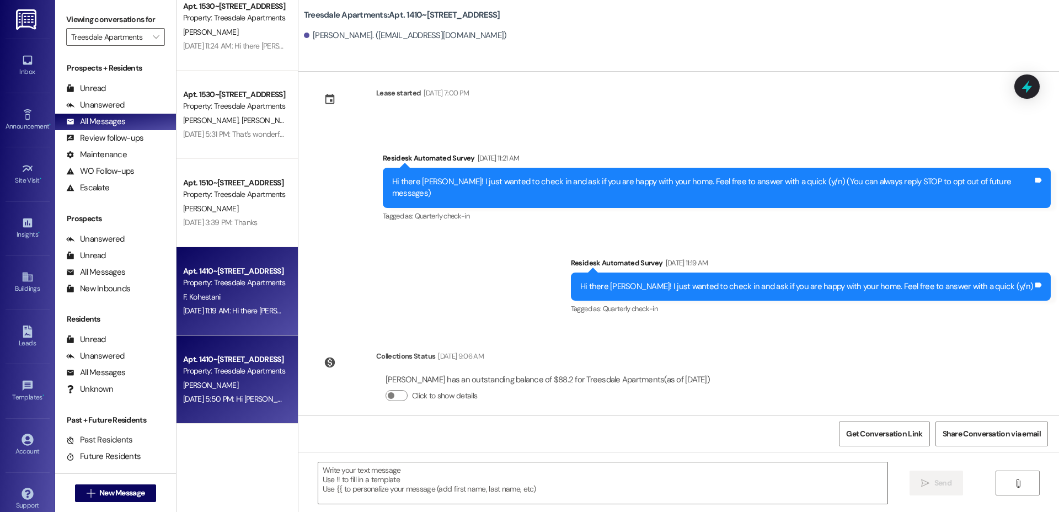
click at [194, 341] on div "Apt. 1410~35, [STREET_ADDRESS] Property: Treesdale Apartments [PERSON_NAME] [DA…" at bounding box center [236, 379] width 121 height 88
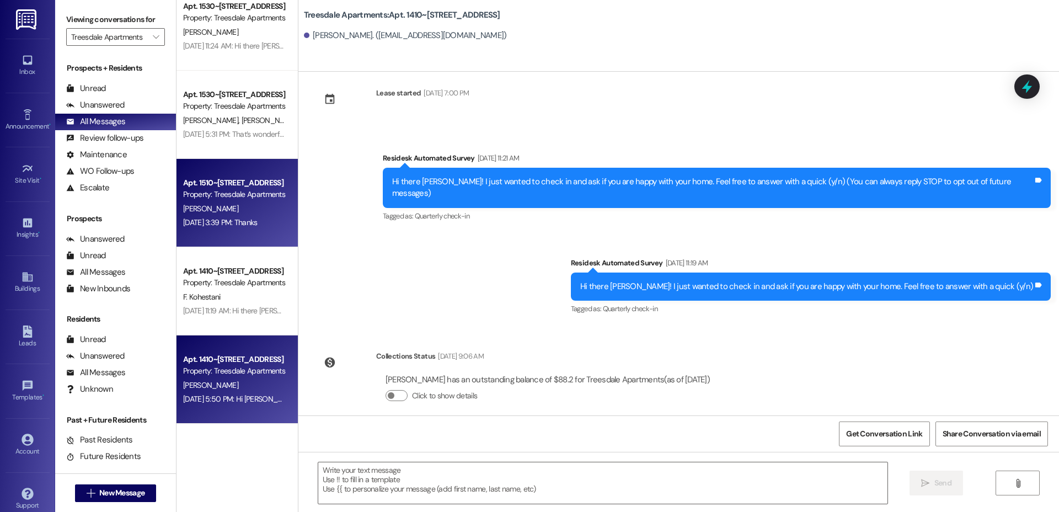
type textarea "Fetching suggested responses. Please feel free to read through the conversation…"
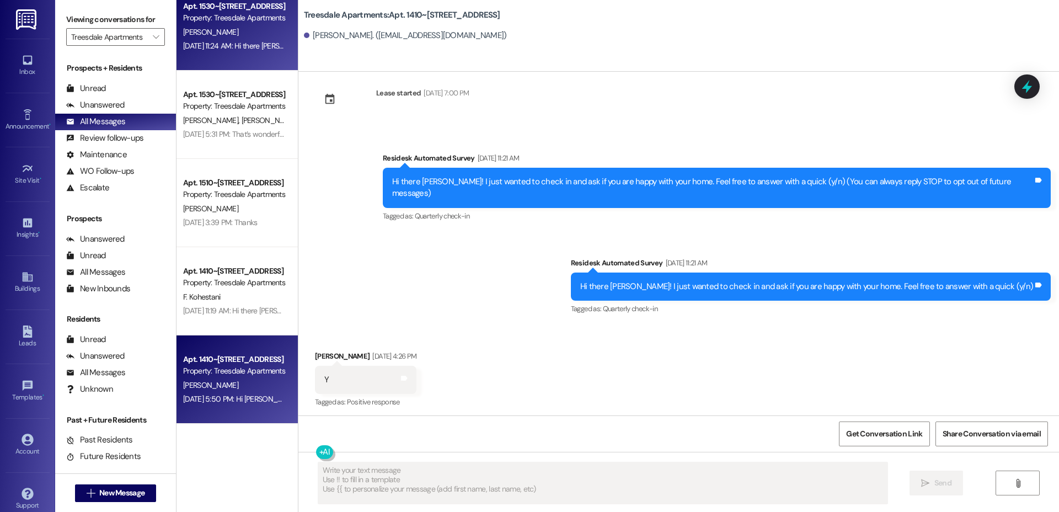
scroll to position [9, 0]
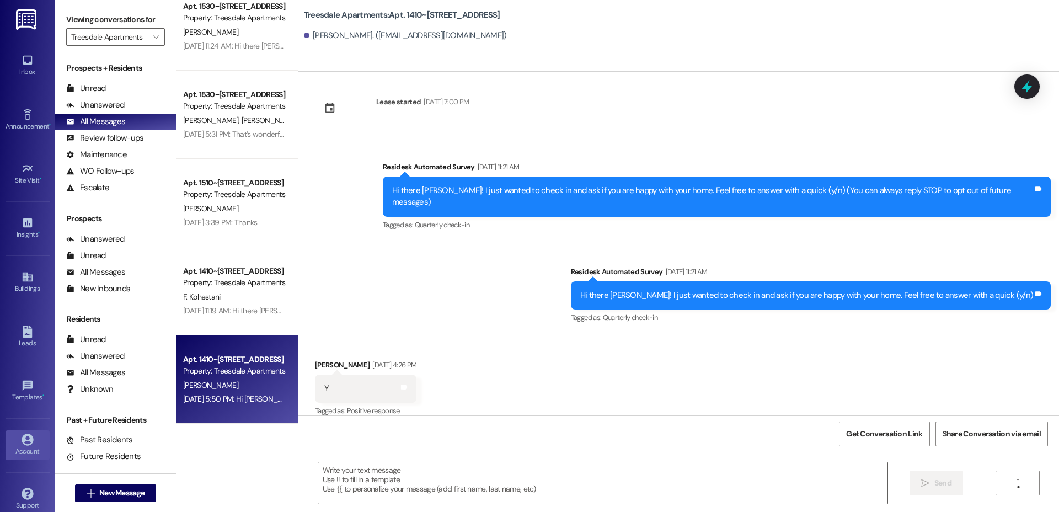
click at [29, 441] on icon at bounding box center [28, 439] width 12 height 12
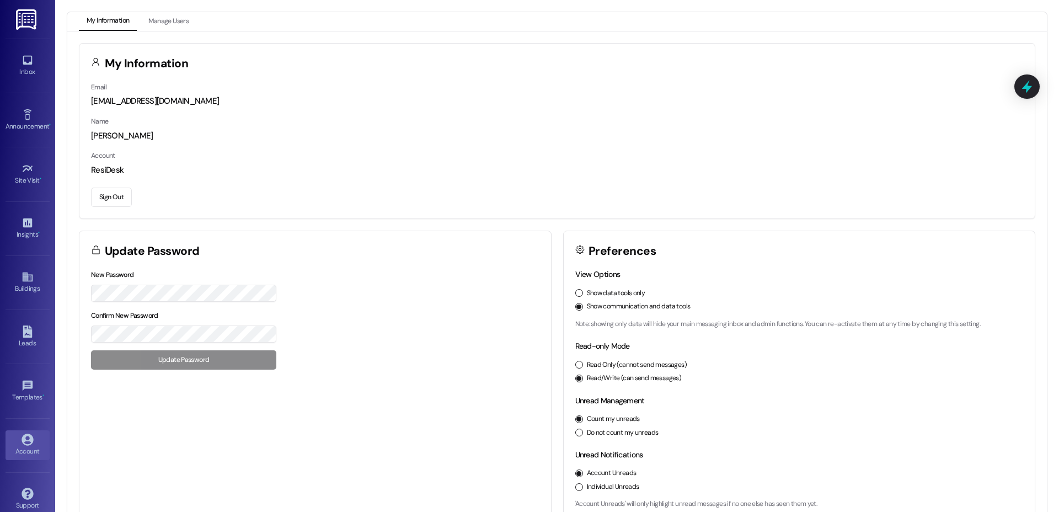
click at [104, 190] on button "Sign Out" at bounding box center [111, 197] width 41 height 19
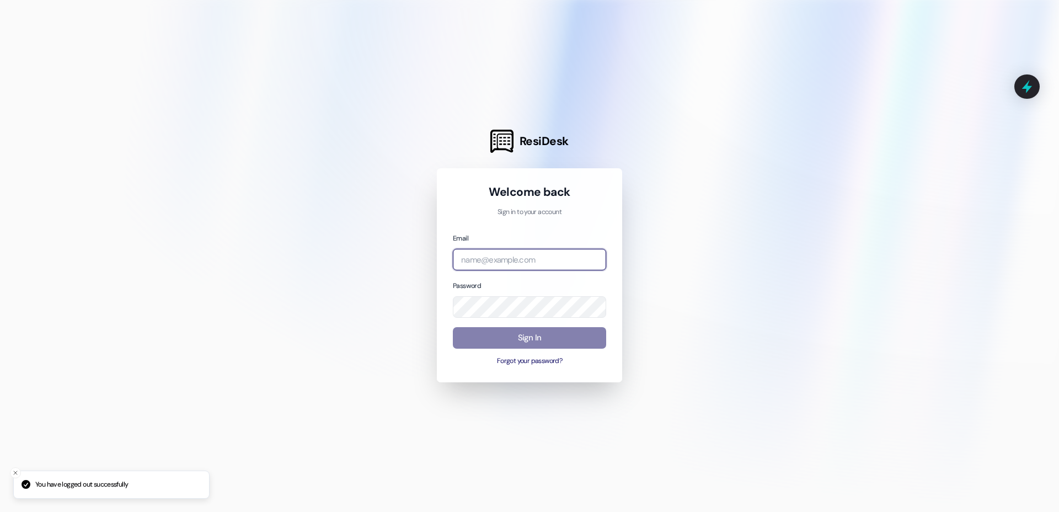
click at [532, 263] on input "email" at bounding box center [529, 260] width 153 height 22
type input "[EMAIL_ADDRESS][DOMAIN_NAME]"
